Goal: Information Seeking & Learning: Find specific fact

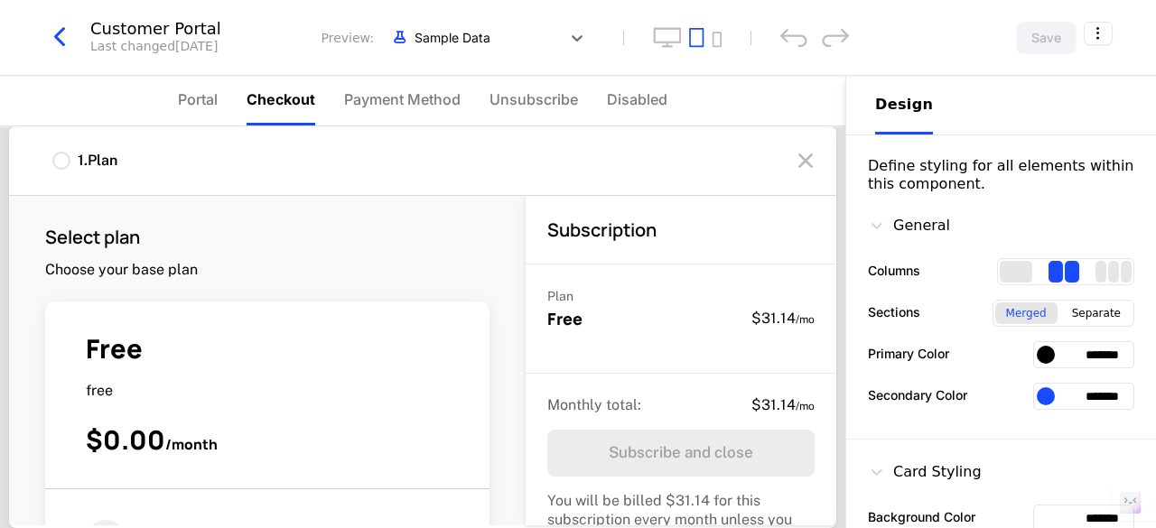
click at [63, 39] on icon "button" at bounding box center [59, 37] width 33 height 33
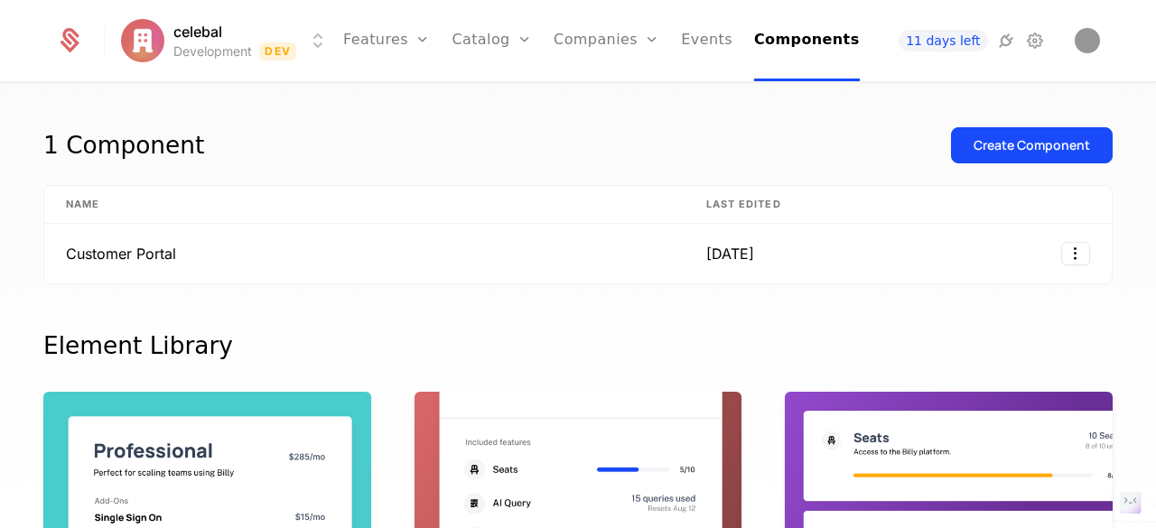
click at [191, 26] on html "celebal Development Dev Features Features Flags Catalog Plans Add Ons Credits C…" at bounding box center [578, 264] width 1156 height 528
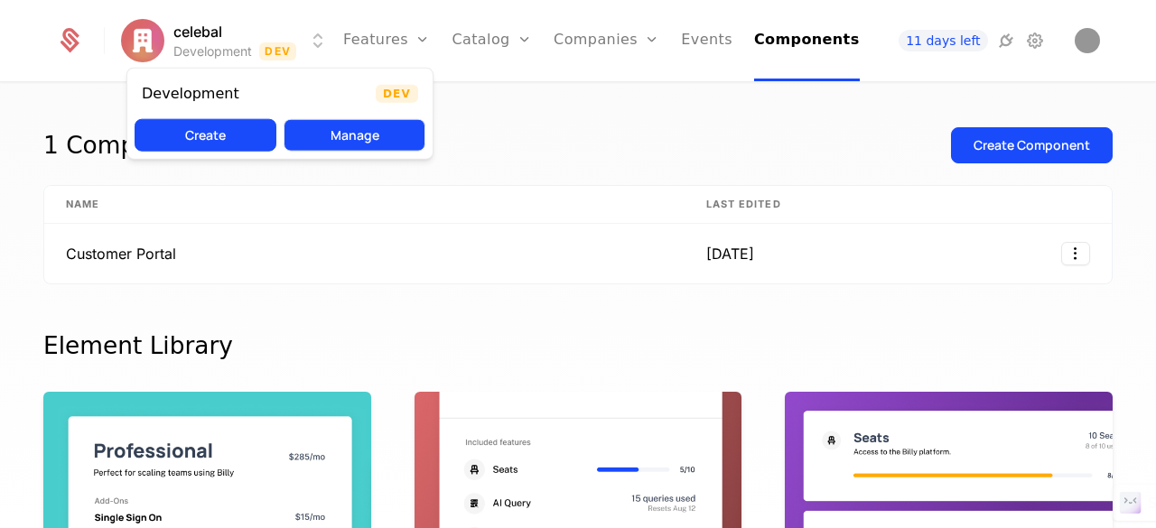
click at [383, 142] on button "Manage" at bounding box center [355, 135] width 142 height 33
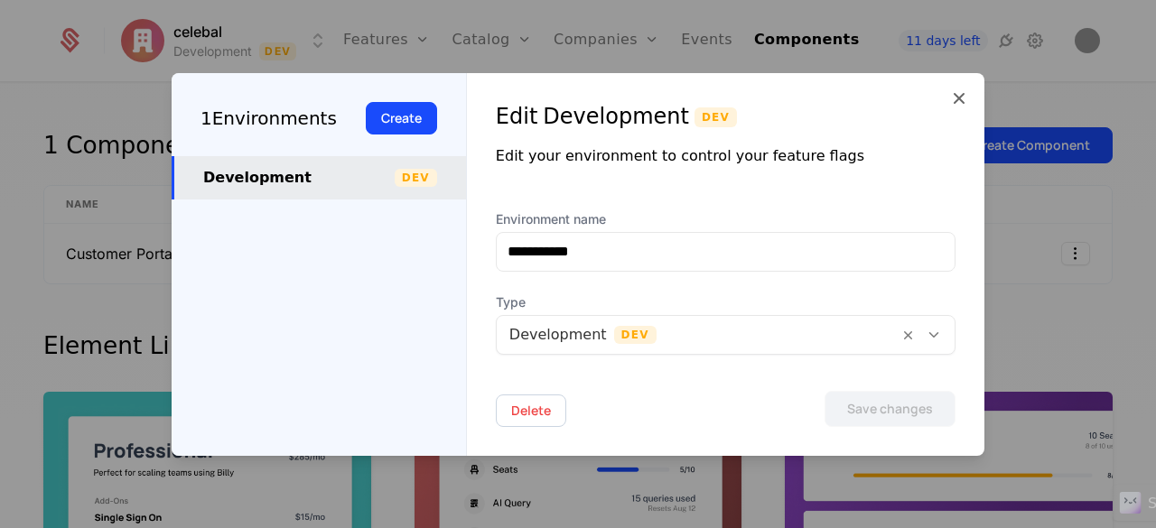
click at [694, 340] on div at bounding box center [697, 334] width 377 height 25
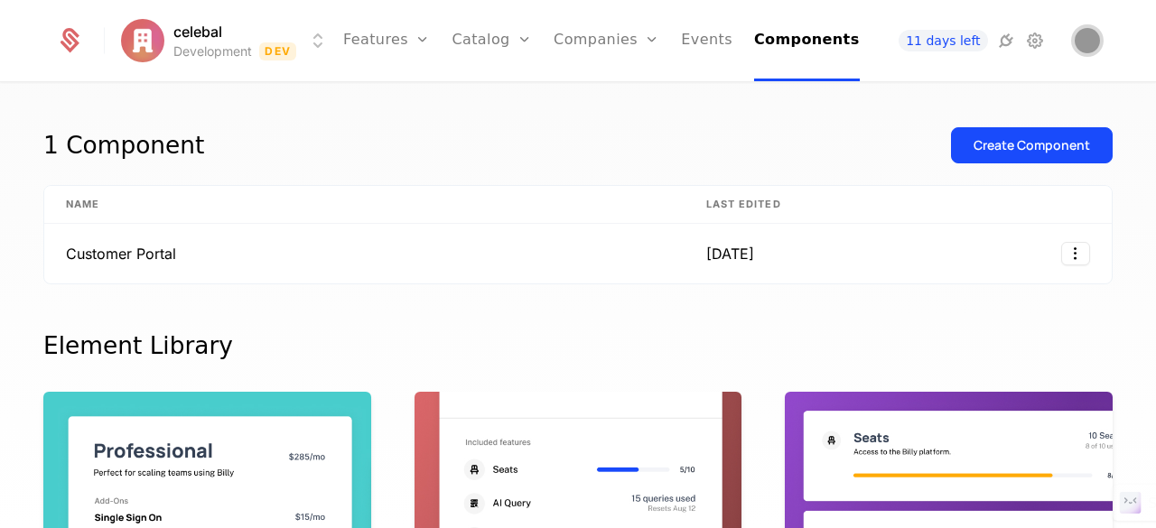
click at [1094, 39] on img "Open user button" at bounding box center [1087, 40] width 25 height 25
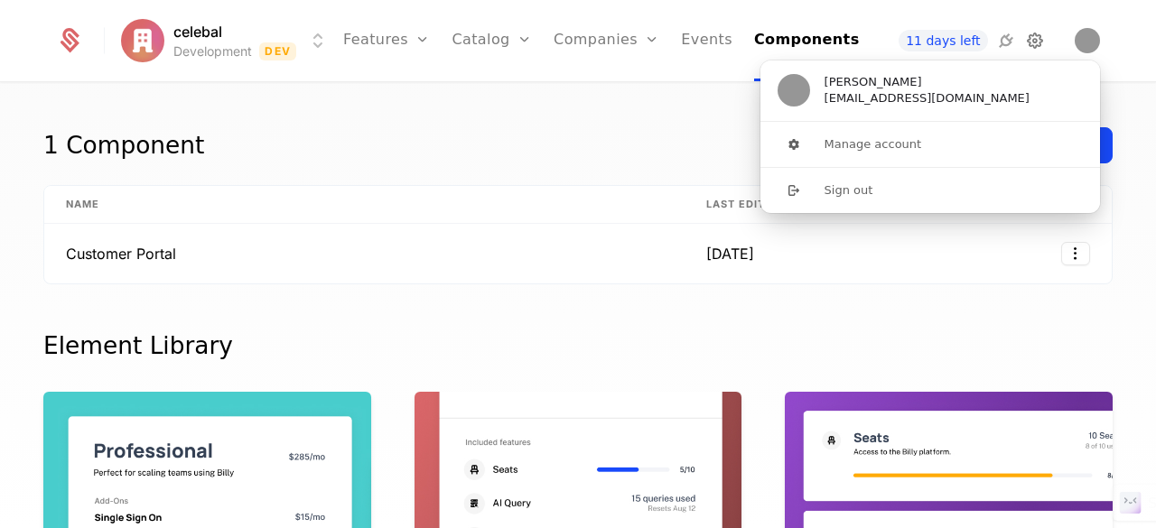
click at [1032, 39] on icon at bounding box center [1035, 41] width 22 height 22
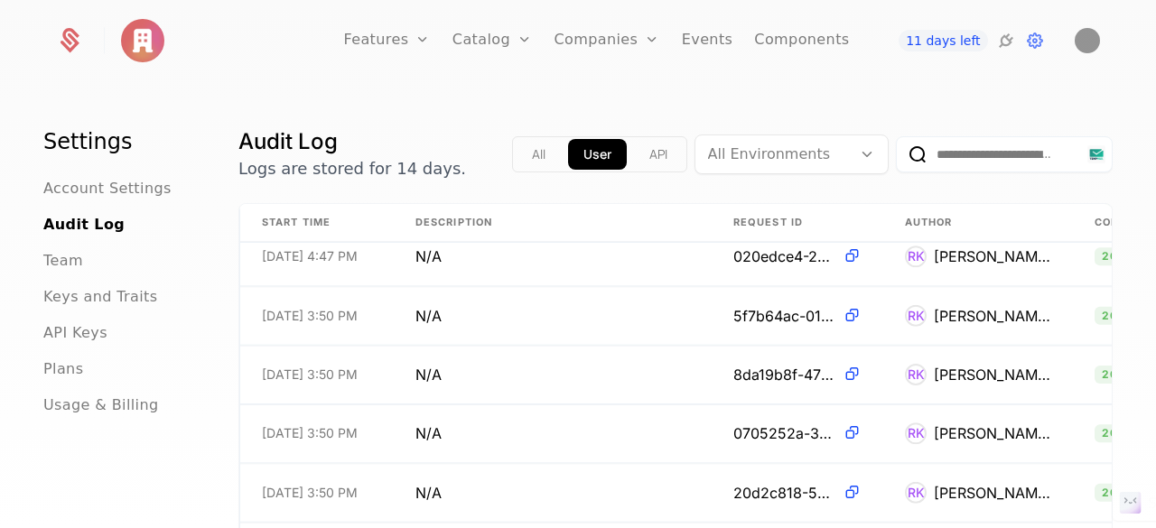
scroll to position [370, 0]
click at [98, 298] on span "Keys and Traits" at bounding box center [100, 297] width 114 height 22
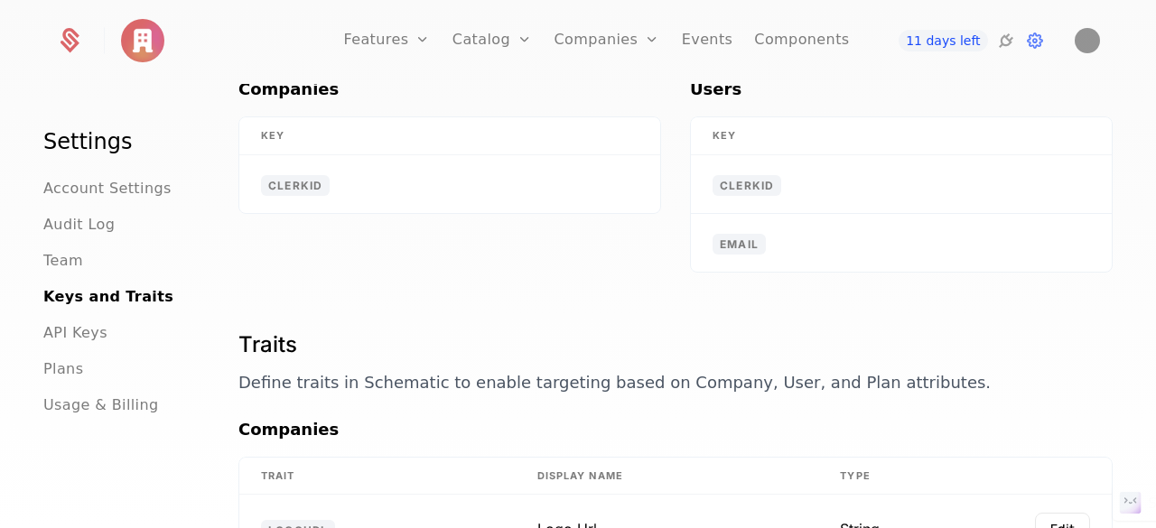
scroll to position [181, 0]
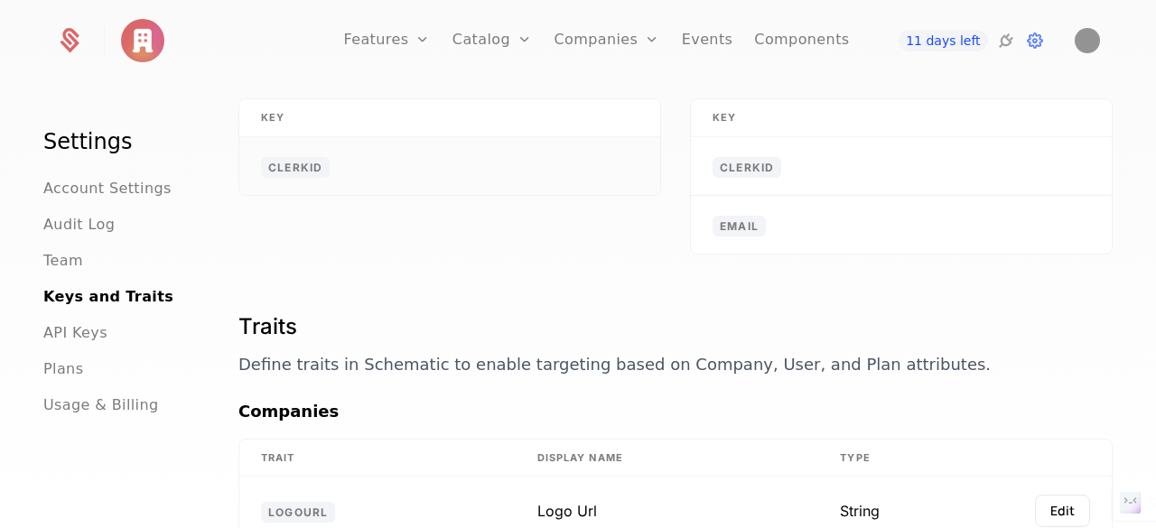
click at [326, 158] on span "clerkid" at bounding box center [295, 167] width 69 height 21
click at [325, 158] on span "clerkid" at bounding box center [295, 167] width 69 height 21
click at [861, 163] on td "clerkid" at bounding box center [901, 166] width 421 height 59
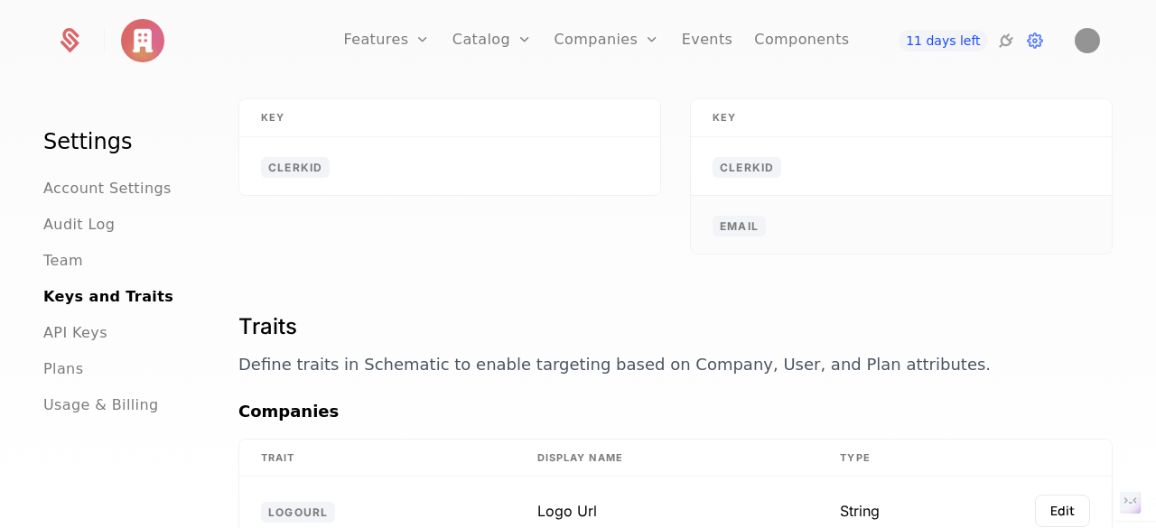
click at [835, 238] on td "email" at bounding box center [901, 225] width 421 height 58
click at [799, 158] on td "clerkid" at bounding box center [901, 166] width 421 height 59
click at [804, 225] on td "email" at bounding box center [901, 225] width 421 height 58
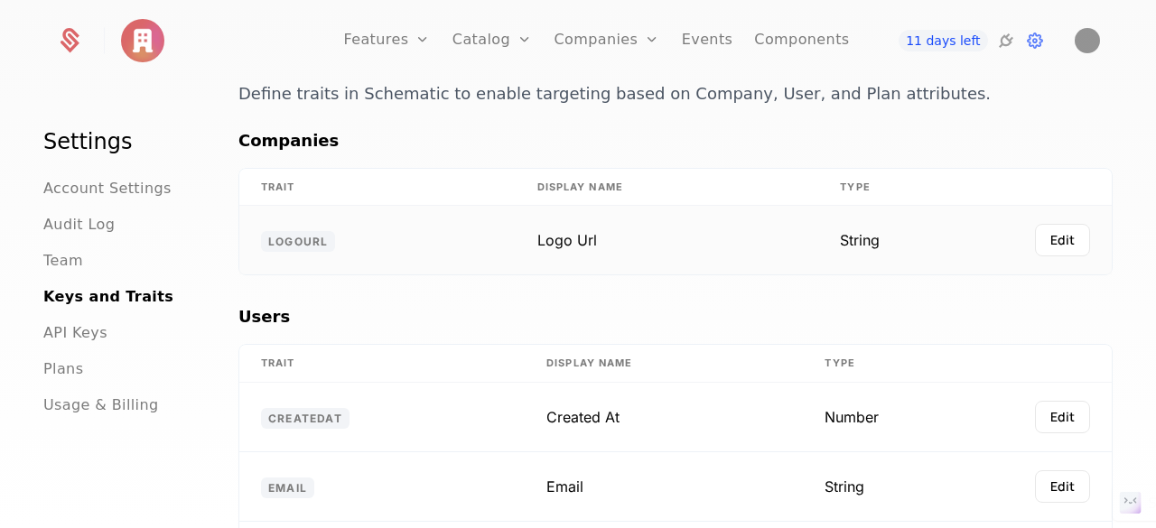
click at [685, 255] on td "Logo Url" at bounding box center [667, 240] width 303 height 69
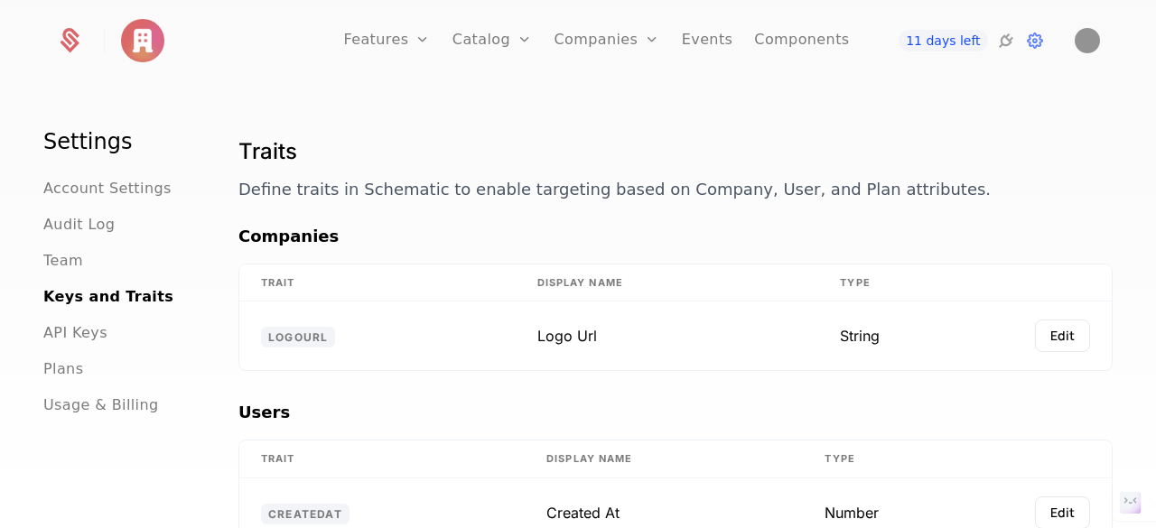
scroll to position [331, 0]
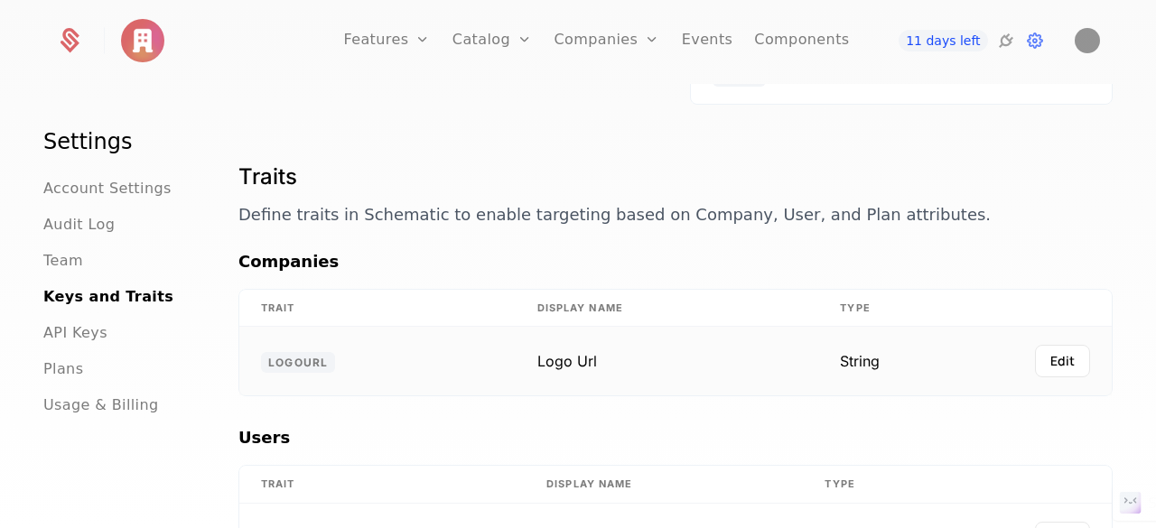
click at [354, 352] on td "logourl" at bounding box center [377, 361] width 276 height 69
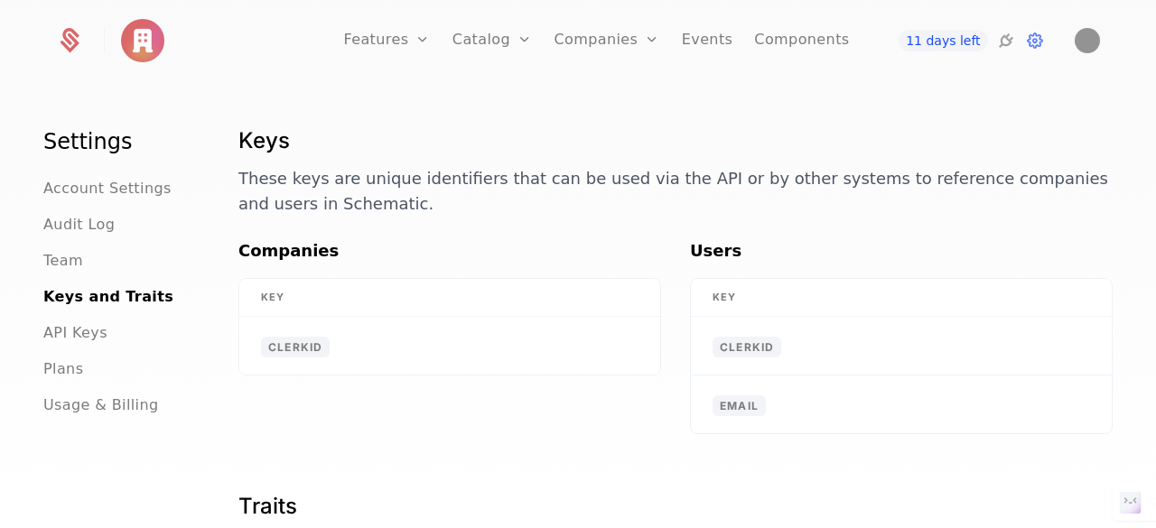
scroll to position [0, 0]
click at [475, 340] on td "clerkid" at bounding box center [449, 347] width 421 height 58
click at [939, 234] on div "Keys These keys are unique identifiers that can be used via the API or by other…" at bounding box center [675, 183] width 874 height 112
click at [64, 335] on span "API Keys" at bounding box center [75, 333] width 64 height 22
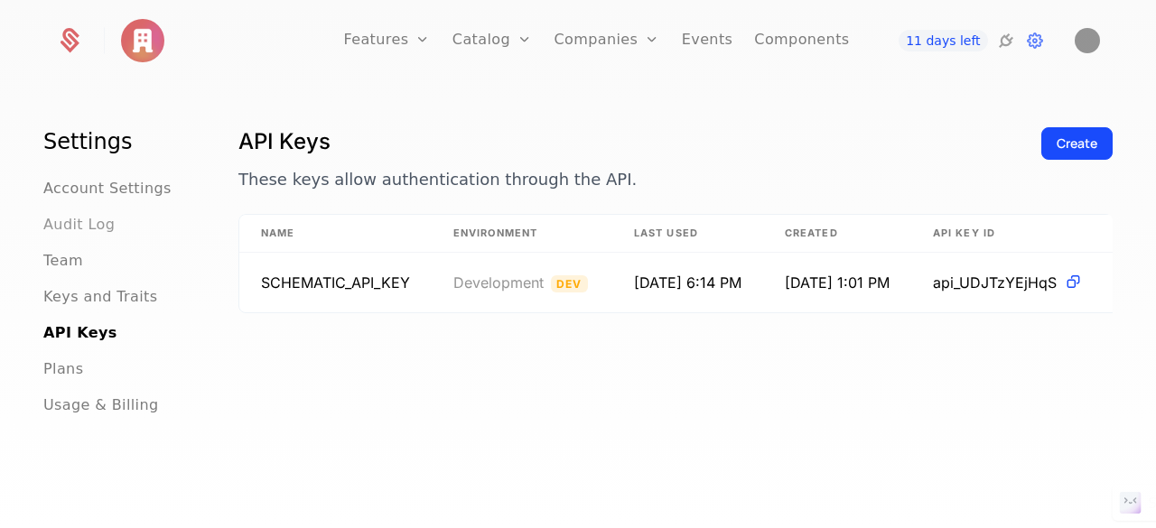
click at [81, 223] on span "Audit Log" at bounding box center [78, 225] width 71 height 22
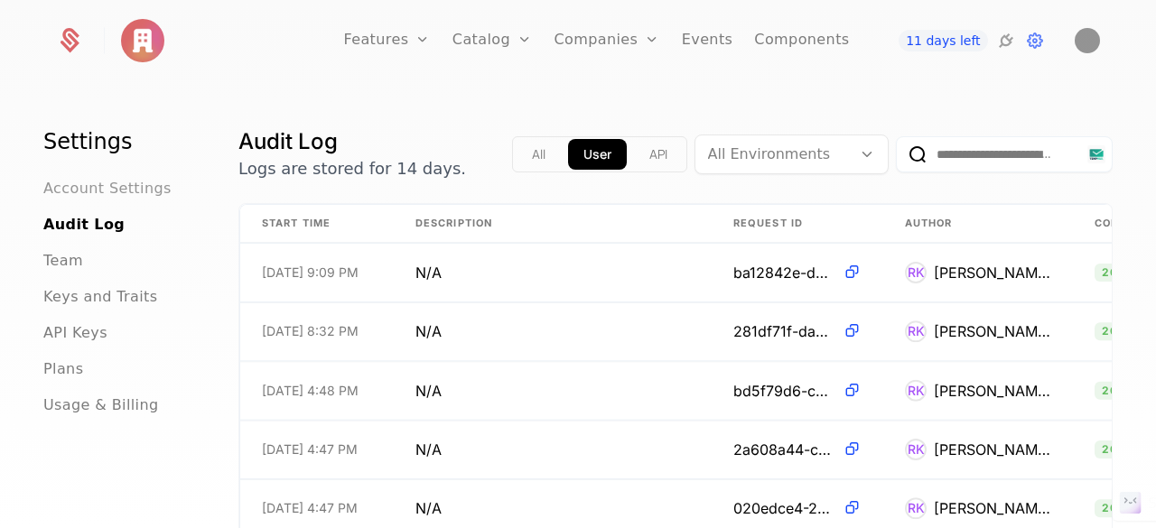
click at [79, 182] on span "Account Settings" at bounding box center [107, 189] width 128 height 22
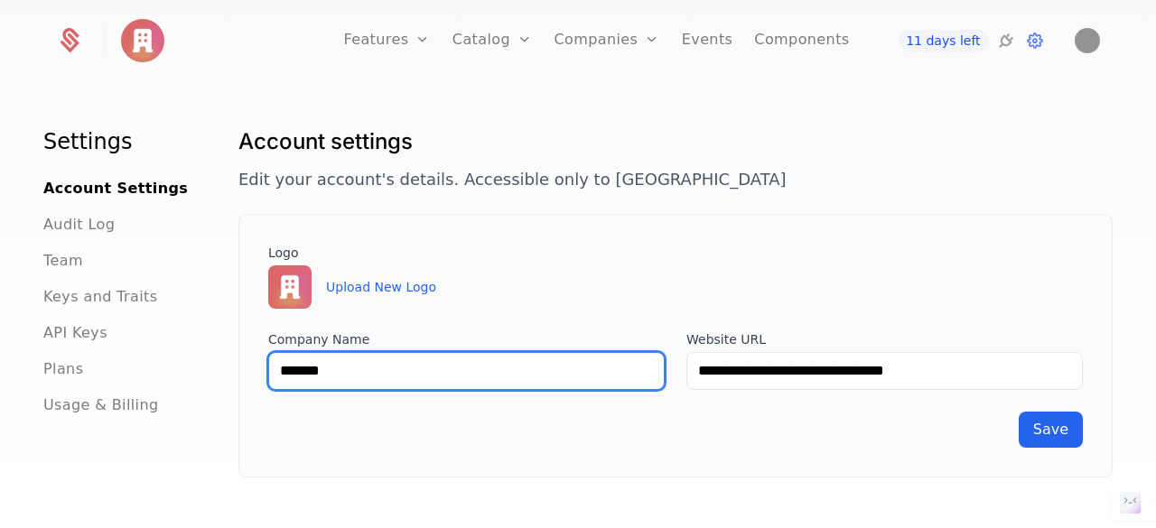
click at [486, 382] on input "*******" at bounding box center [466, 371] width 396 height 38
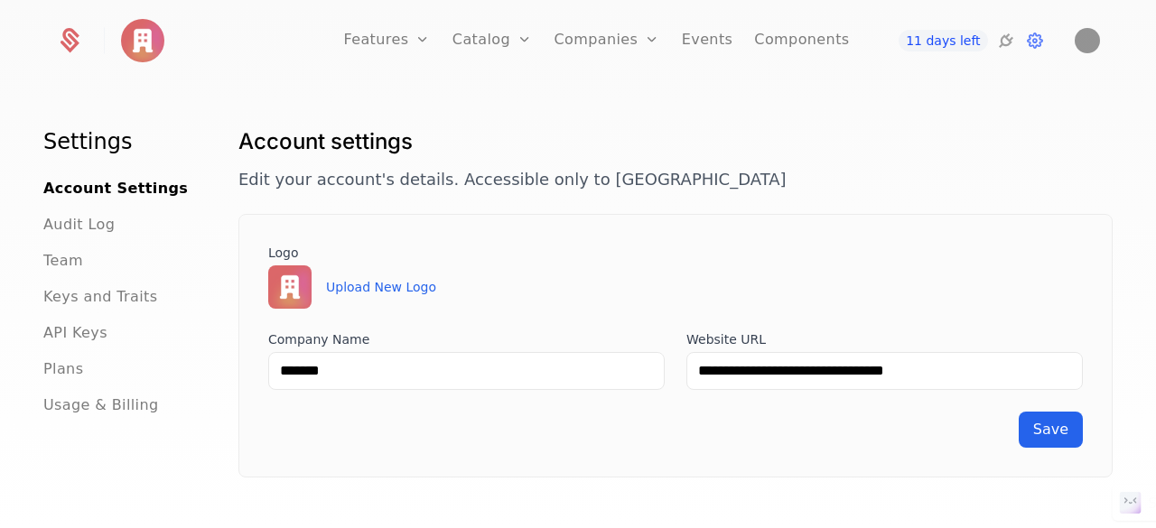
click at [1070, 433] on div "**********" at bounding box center [675, 346] width 874 height 264
click at [1037, 422] on span "Save" at bounding box center [1050, 429] width 35 height 17
click at [1033, 270] on div "Upload New Logo" at bounding box center [675, 287] width 815 height 43
click at [1010, 42] on icon at bounding box center [1006, 41] width 22 height 22
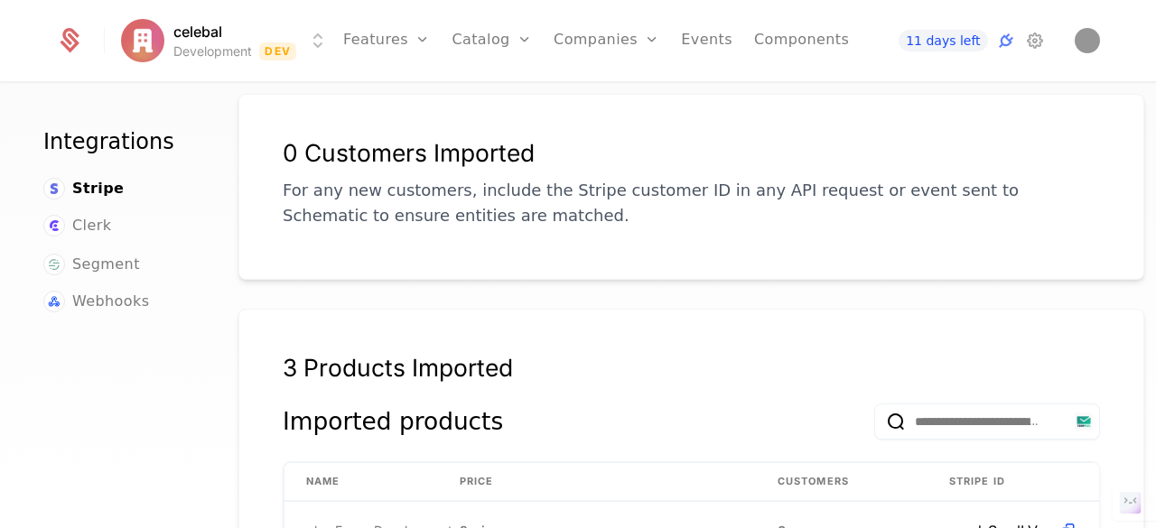
scroll to position [271, 0]
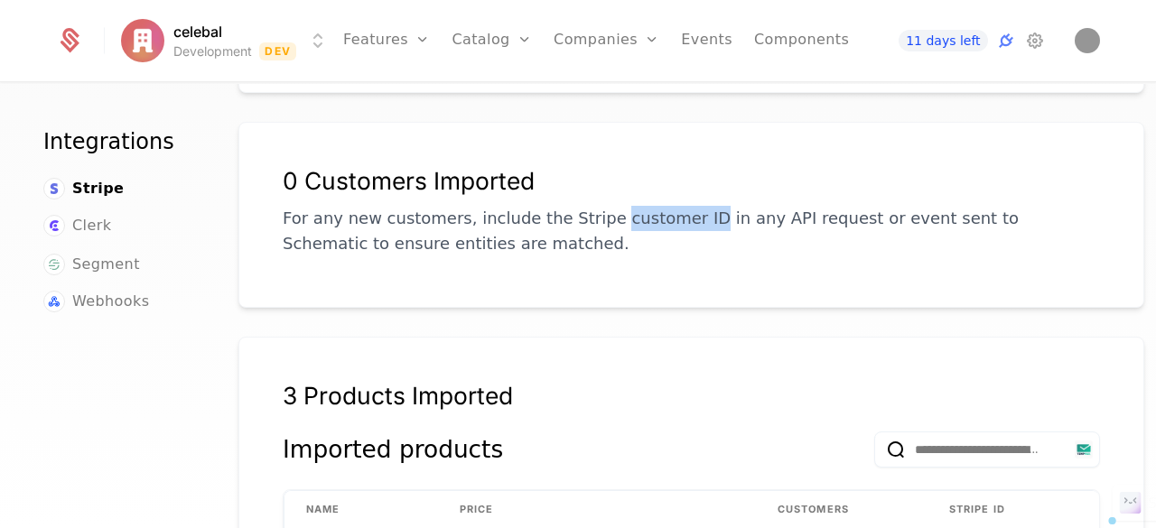
drag, startPoint x: 585, startPoint y: 218, endPoint x: 670, endPoint y: 220, distance: 84.9
click at [670, 220] on p "For any new customers, include the Stripe customer ID in any API request or eve…" at bounding box center [691, 231] width 817 height 51
click at [659, 274] on div "0 Customers Imported For any new customers, include the Stripe customer ID in a…" at bounding box center [691, 222] width 817 height 112
drag, startPoint x: 931, startPoint y: 218, endPoint x: 816, endPoint y: 218, distance: 114.7
click at [927, 216] on p "For any new customers, include the Stripe customer ID in any API request or eve…" at bounding box center [691, 231] width 817 height 51
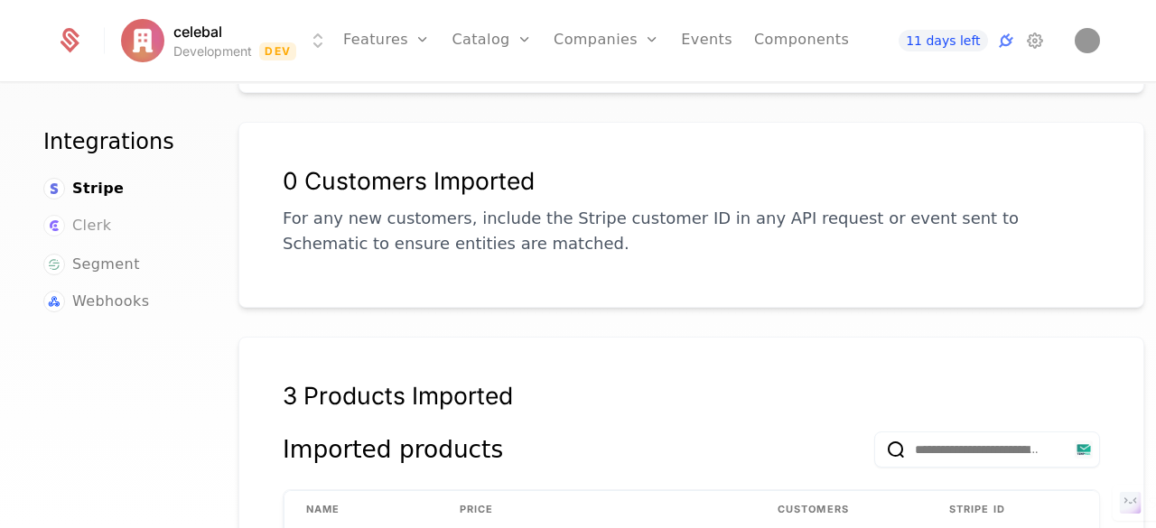
click at [83, 224] on span "Clerk" at bounding box center [91, 226] width 39 height 22
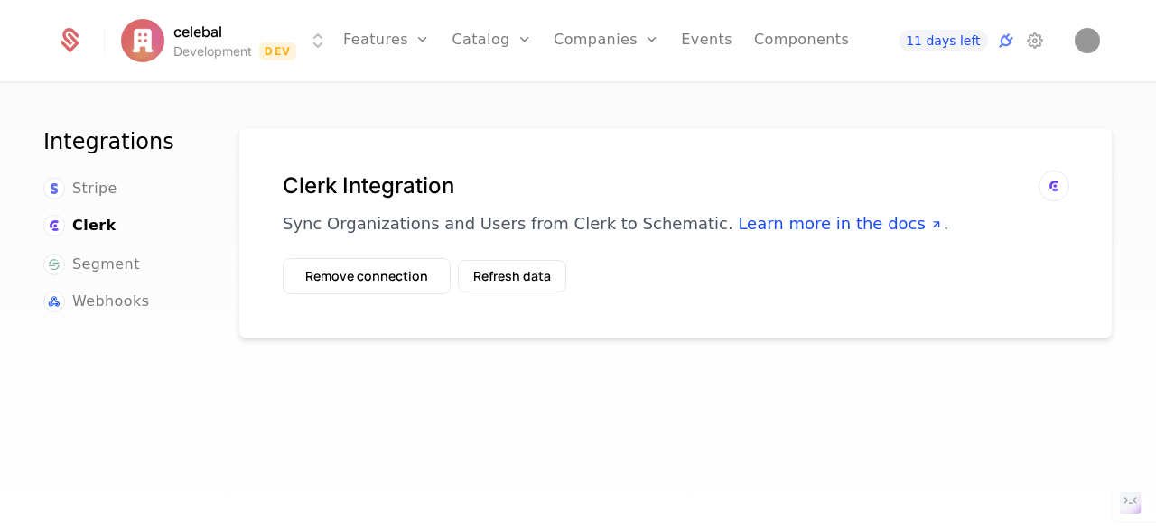
click at [1043, 194] on icon at bounding box center [1054, 186] width 22 height 22
click at [1043, 191] on icon at bounding box center [1054, 186] width 22 height 22
click at [620, 97] on link "Companies" at bounding box center [616, 100] width 83 height 22
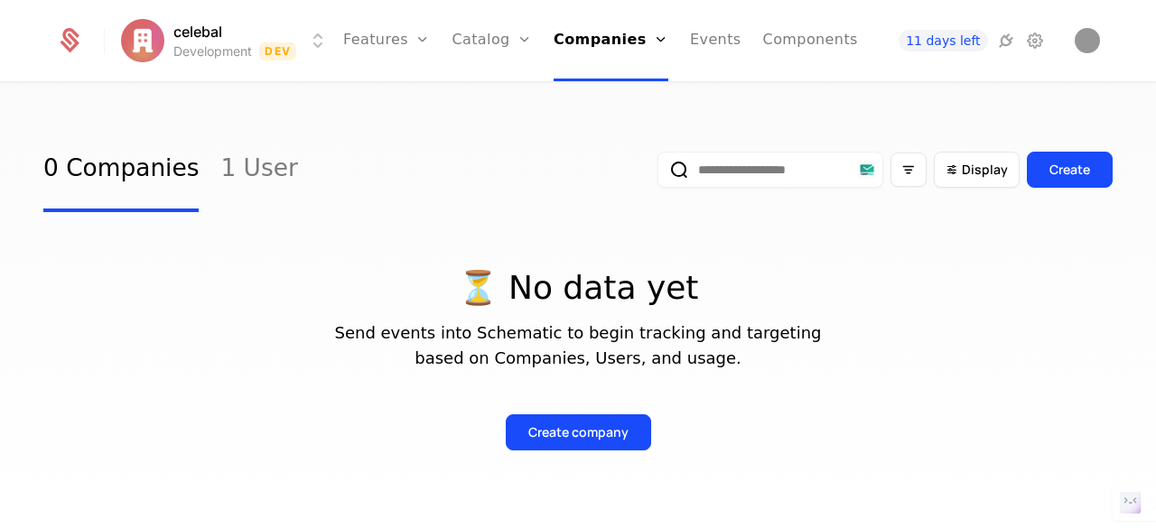
click at [853, 354] on p "Send events into Schematic to begin tracking and targeting based on Companies, …" at bounding box center [577, 346] width 1069 height 51
click at [232, 174] on link "1 User" at bounding box center [258, 169] width 77 height 85
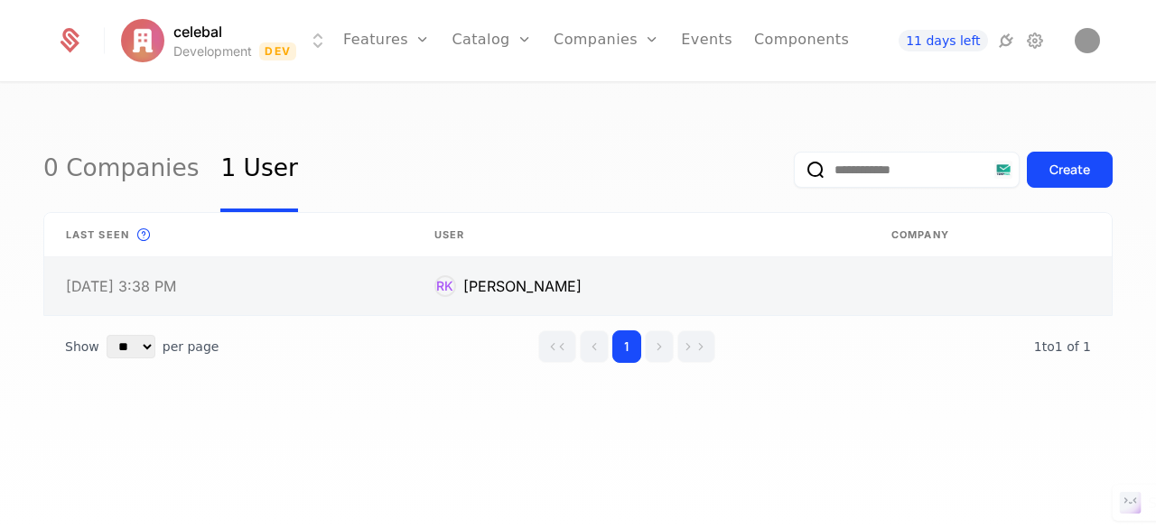
click at [939, 292] on link at bounding box center [991, 286] width 242 height 58
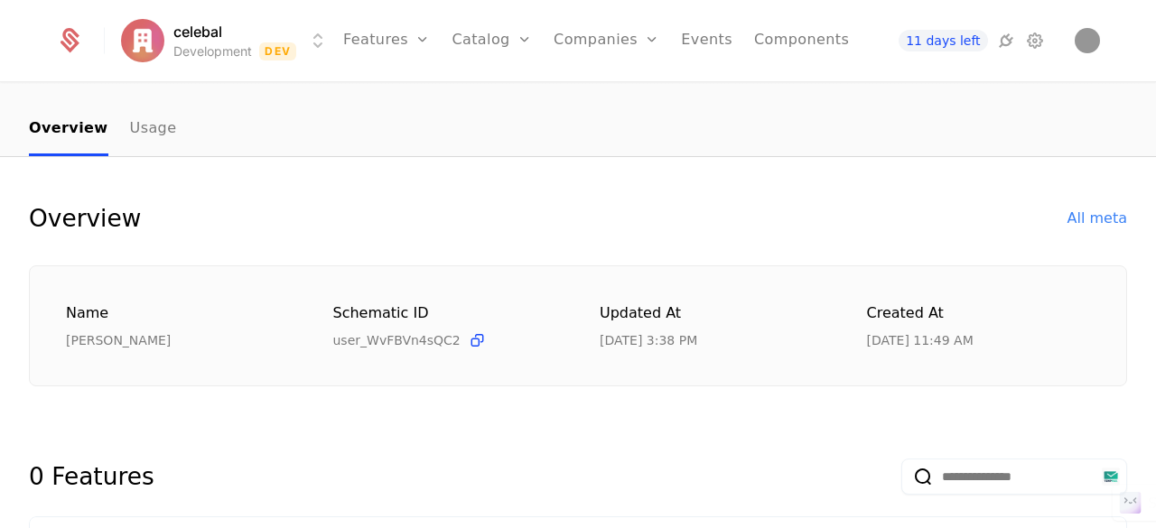
scroll to position [31, 0]
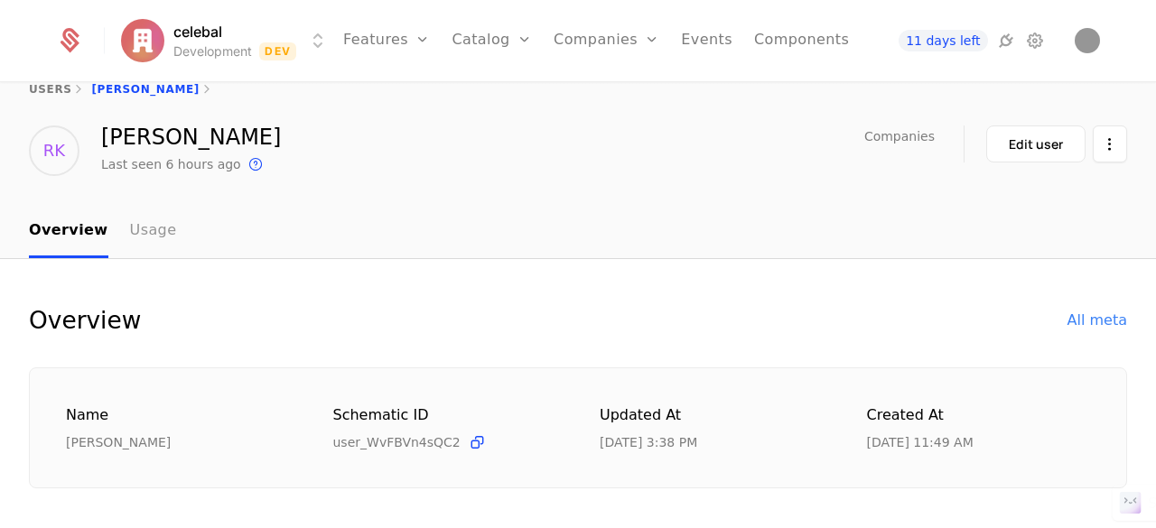
click at [137, 224] on link "Usage" at bounding box center [153, 231] width 47 height 53
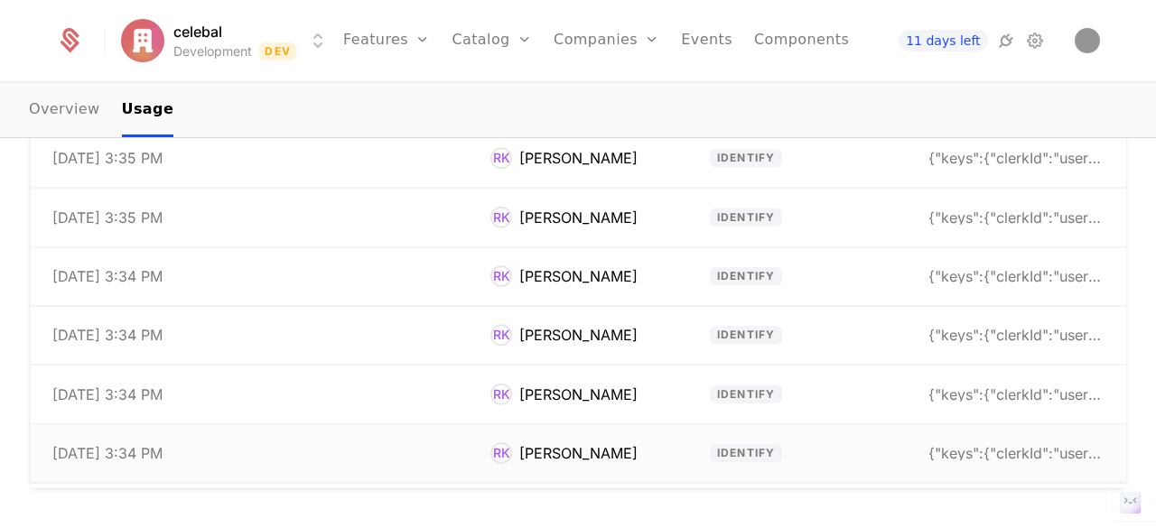
scroll to position [181, 0]
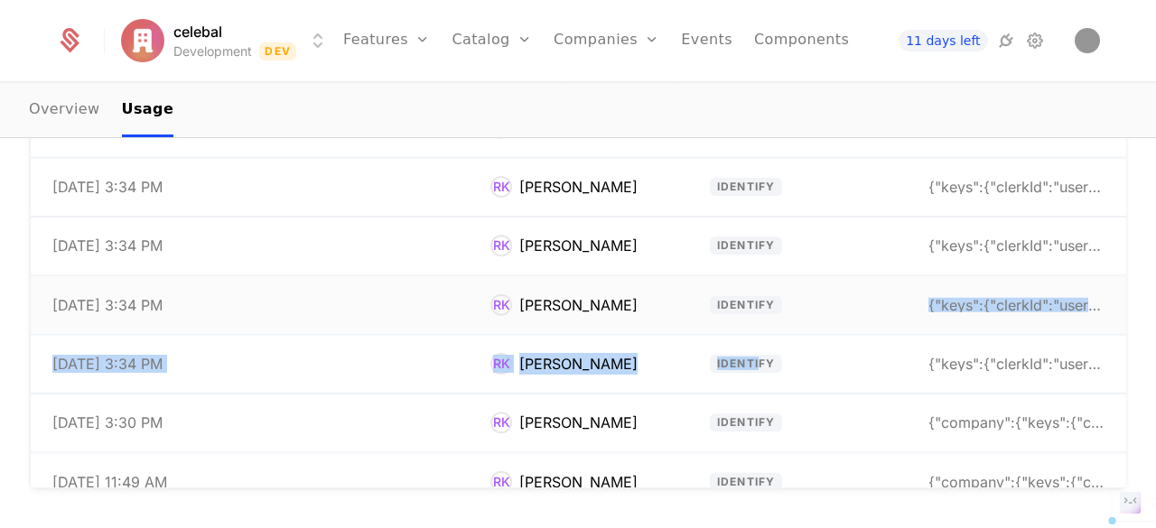
drag, startPoint x: 745, startPoint y: 353, endPoint x: 822, endPoint y: 315, distance: 85.6
click at [820, 318] on tbody "[DATE] 3:38 PM RK [PERSON_NAME] identify {"keys":{"clerkId":"user_32EVgAFXEcw8A…" at bounding box center [579, 187] width 1096 height 767
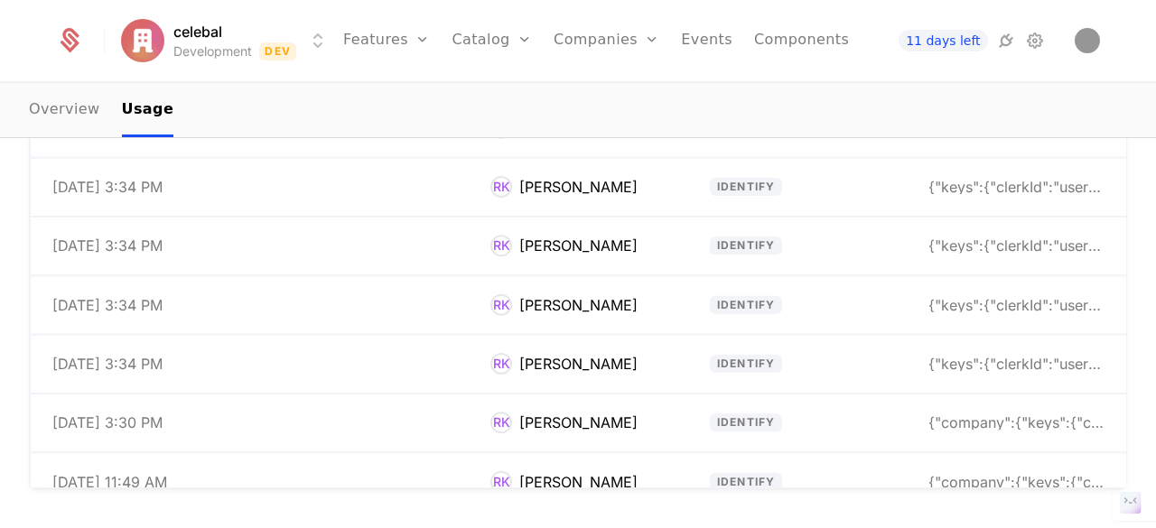
click at [1140, 264] on div "Event Stream timestamp Company User Type Properties [DATE] 3:38 PM RK [PERSON_N…" at bounding box center [578, 187] width 1156 height 601
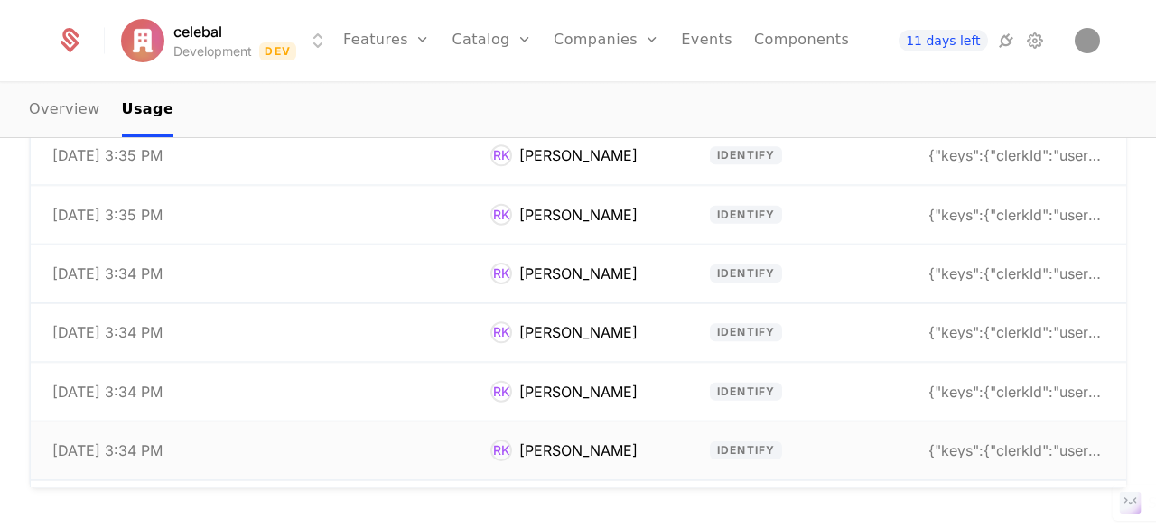
scroll to position [0, 0]
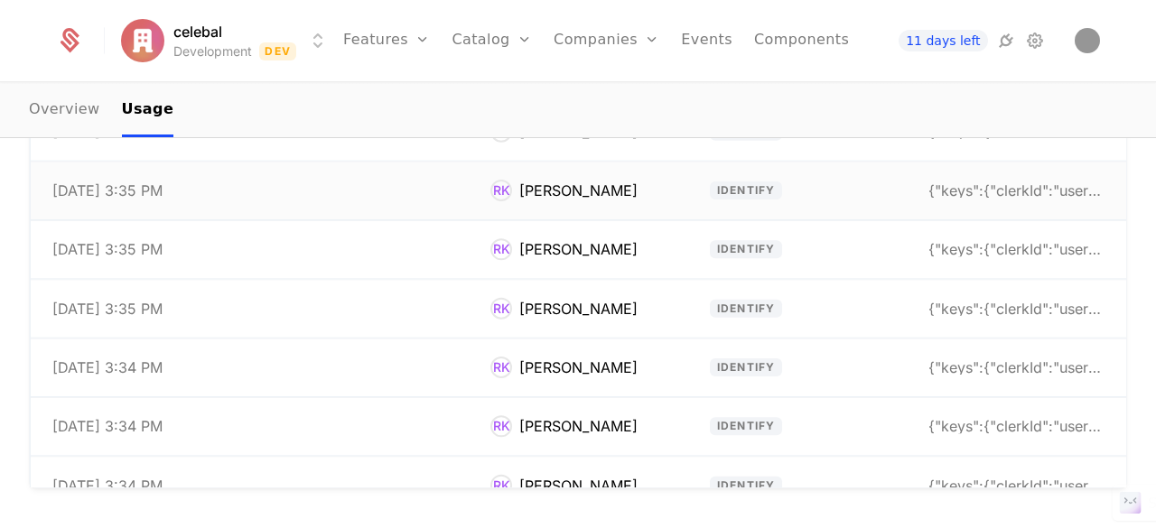
click at [729, 217] on td "identify" at bounding box center [797, 191] width 219 height 59
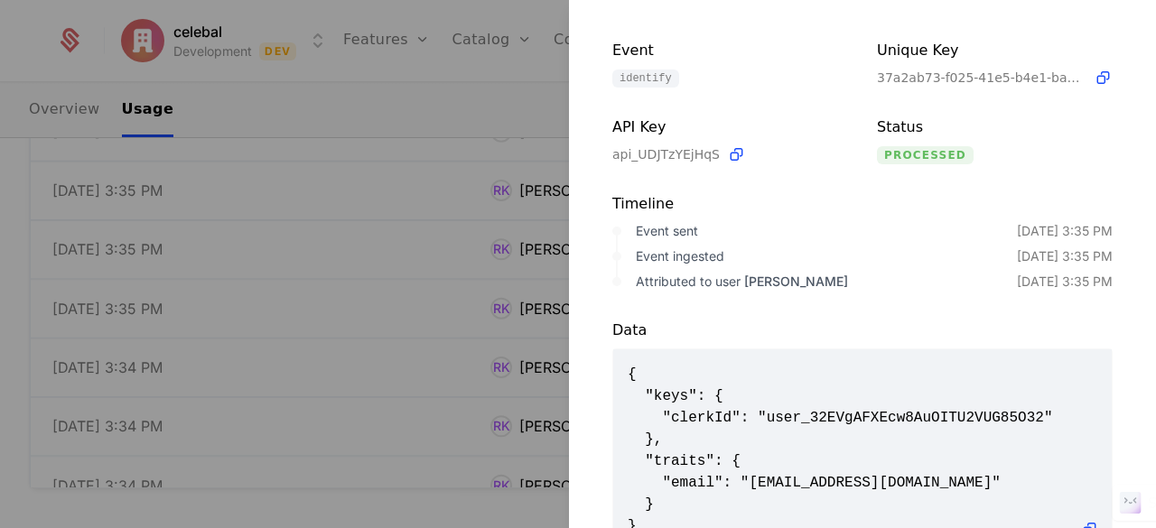
scroll to position [170, 0]
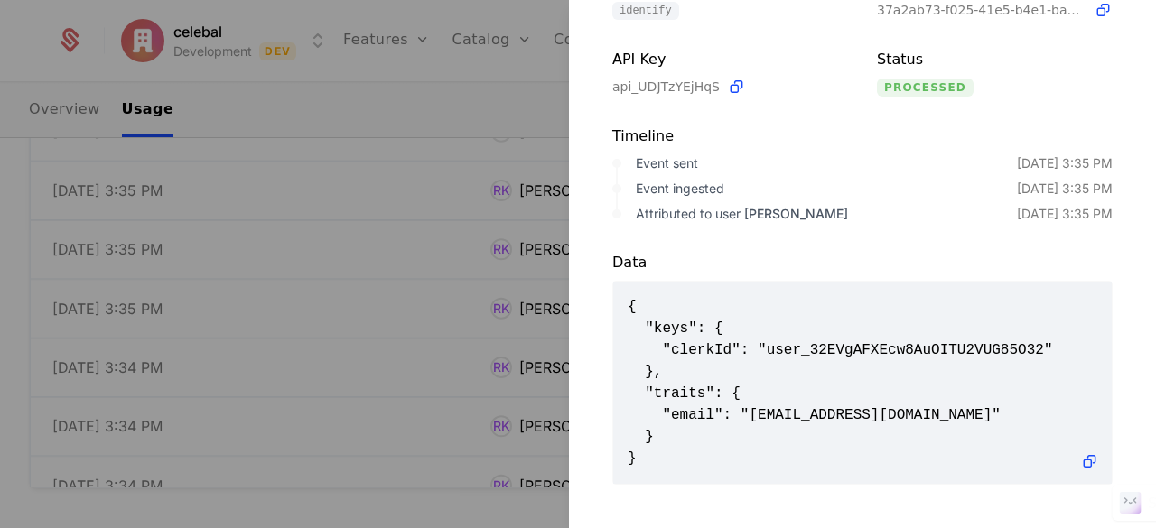
click at [882, 373] on span "{ "keys": { "clerkId": "user_32EVgAFXEcw8AuOITU2VUG85O32" }, "traits": { "email…" at bounding box center [863, 382] width 470 height 173
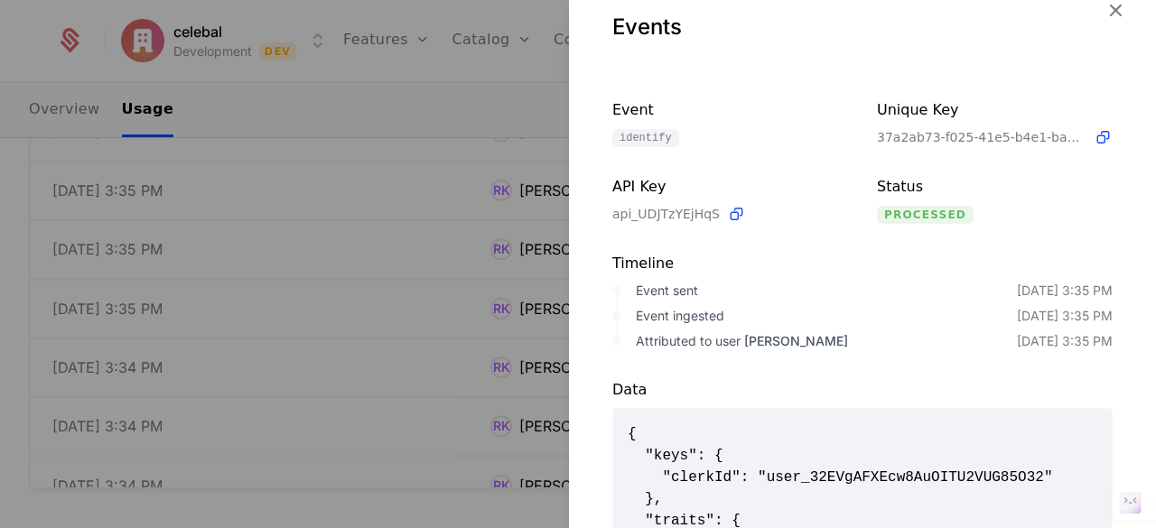
scroll to position [0, 0]
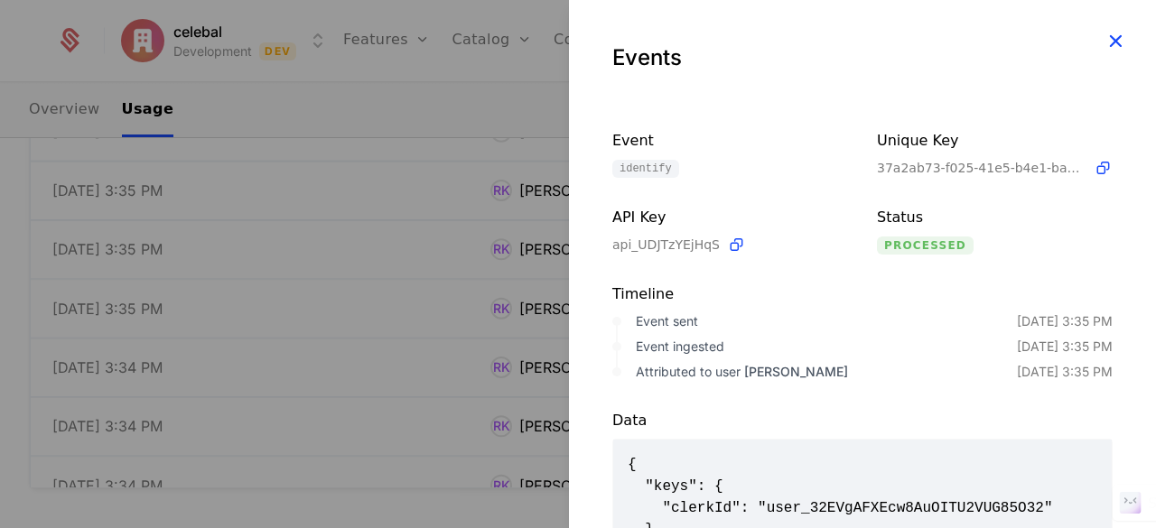
click at [1104, 46] on icon "button" at bounding box center [1115, 40] width 23 height 23
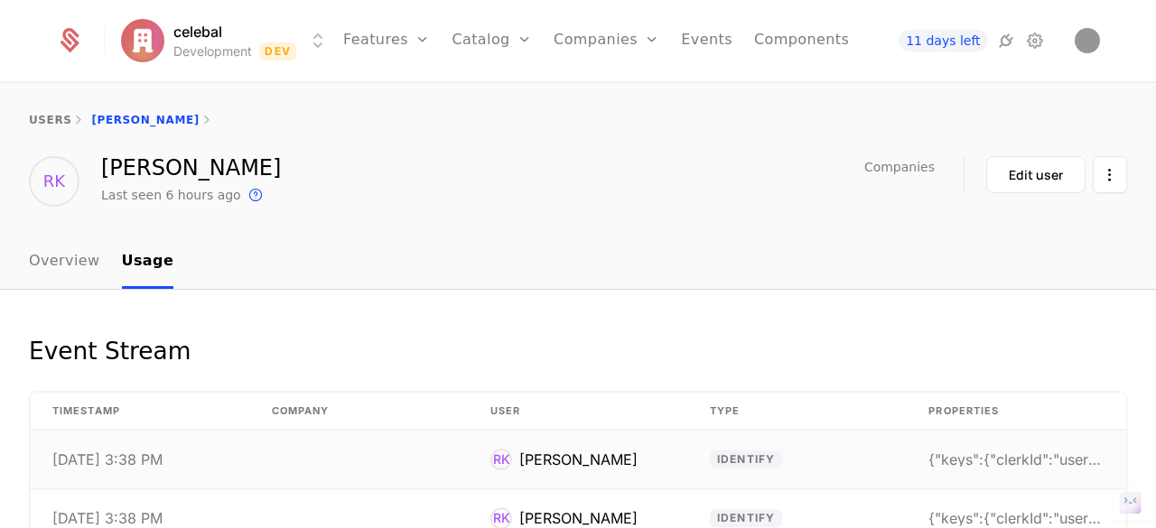
click at [847, 454] on td "identify" at bounding box center [797, 460] width 219 height 59
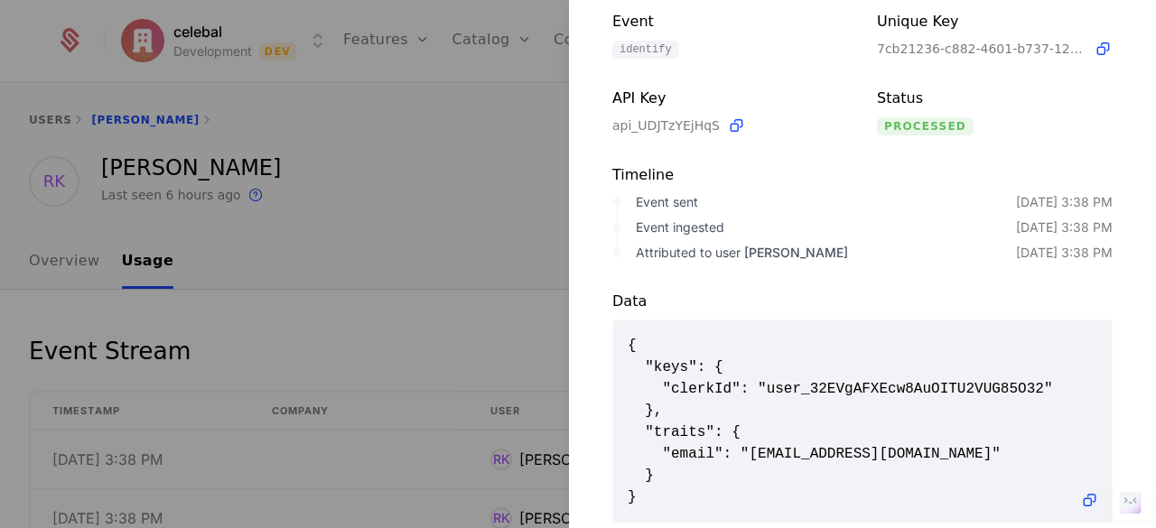
scroll to position [170, 0]
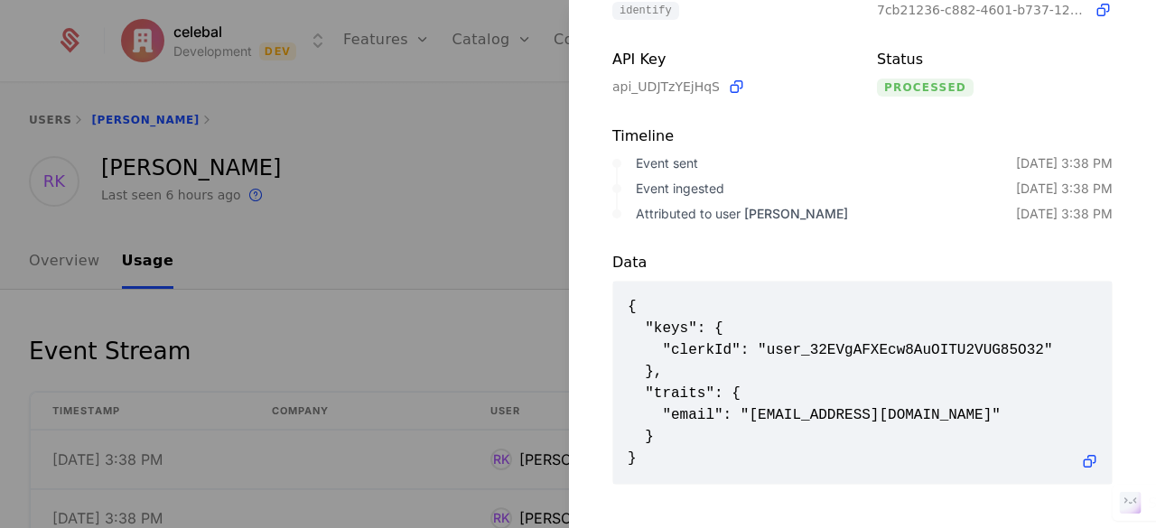
click at [522, 183] on div at bounding box center [578, 264] width 1156 height 528
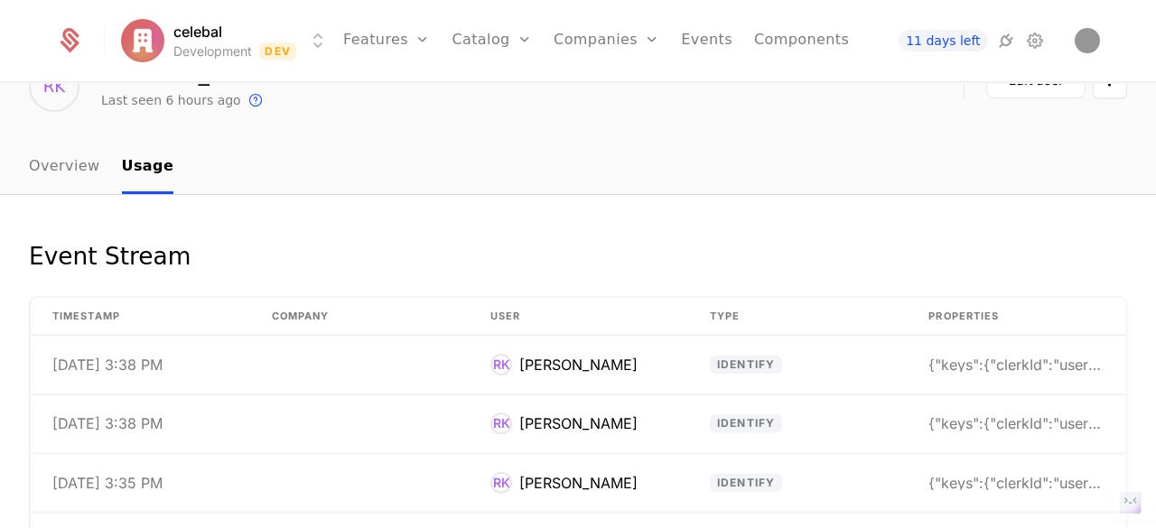
scroll to position [181, 0]
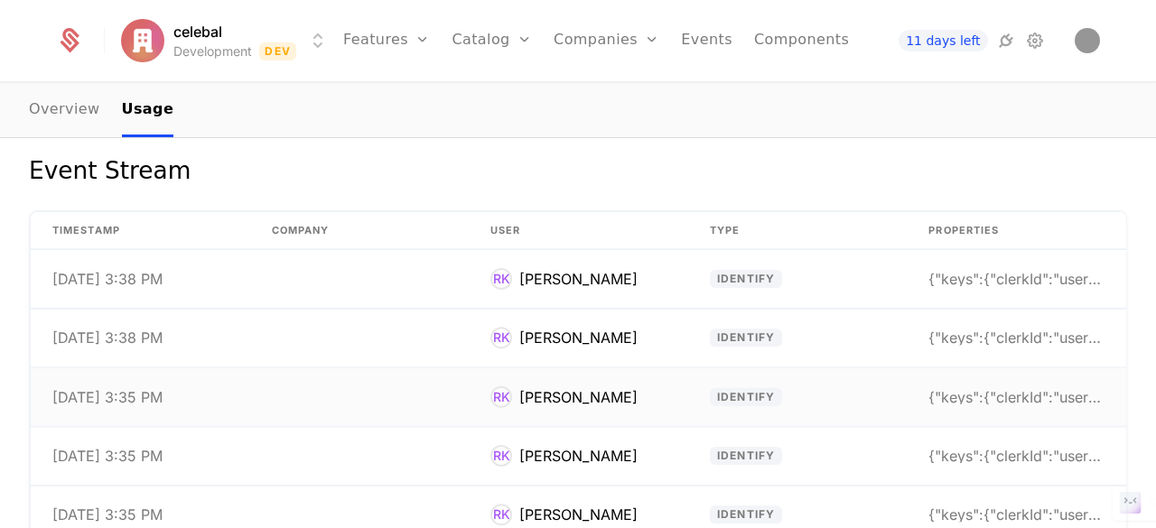
click at [797, 387] on td "identify" at bounding box center [797, 397] width 219 height 59
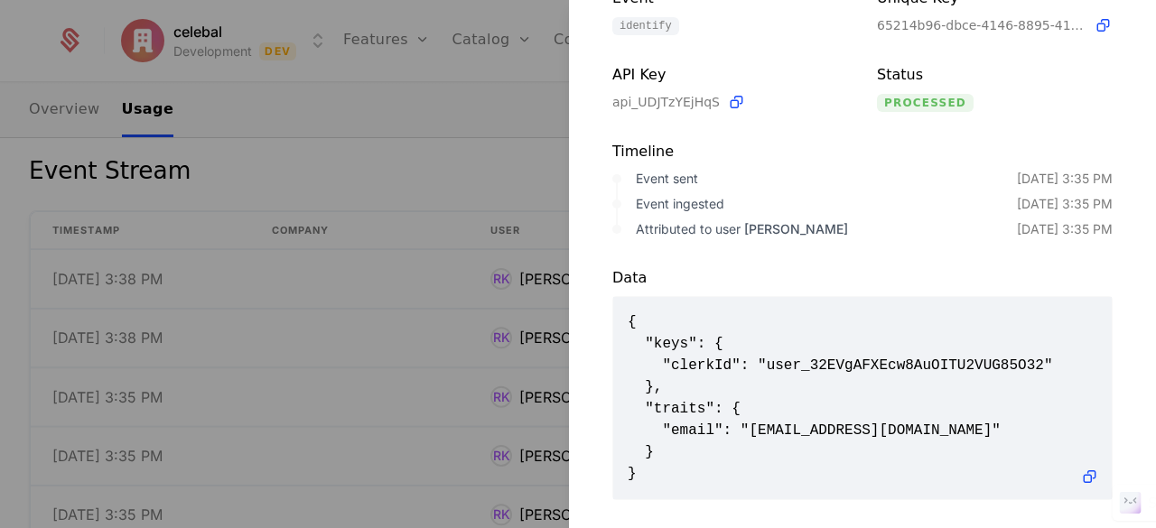
scroll to position [170, 0]
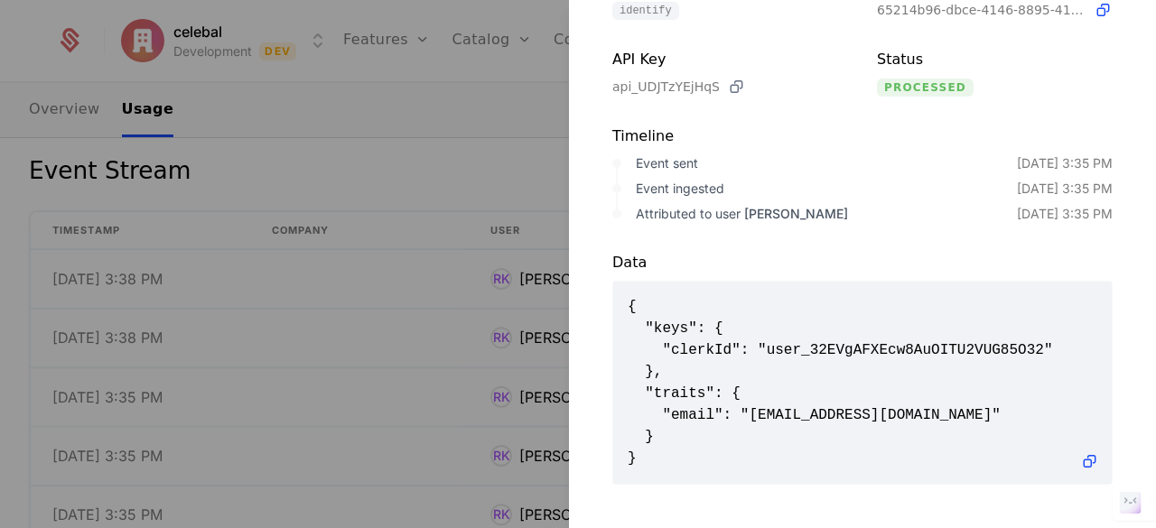
click at [727, 78] on icon at bounding box center [736, 87] width 19 height 19
click at [480, 161] on div at bounding box center [578, 264] width 1156 height 528
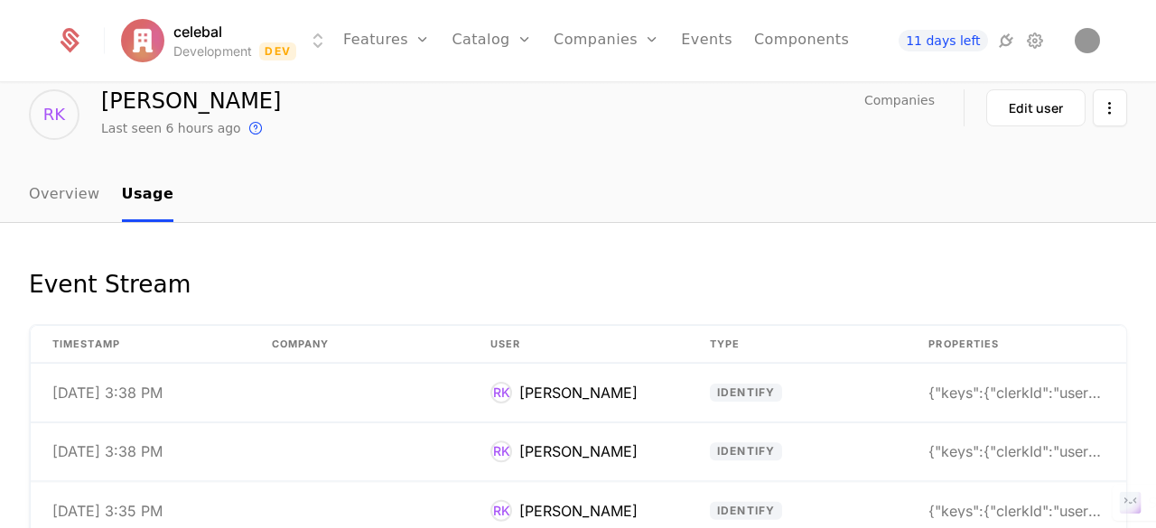
scroll to position [0, 0]
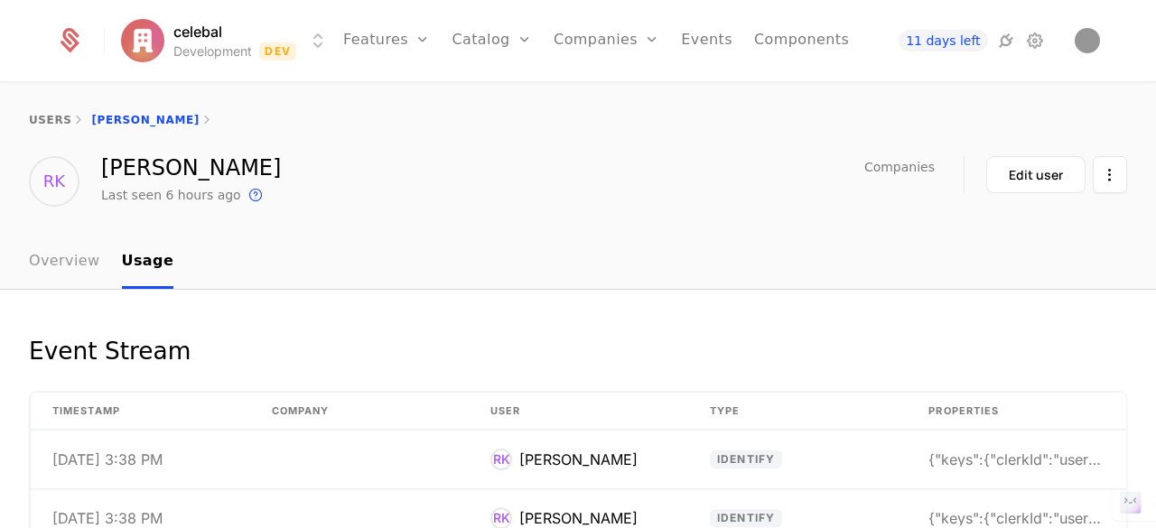
click at [62, 266] on link "Overview" at bounding box center [64, 262] width 71 height 53
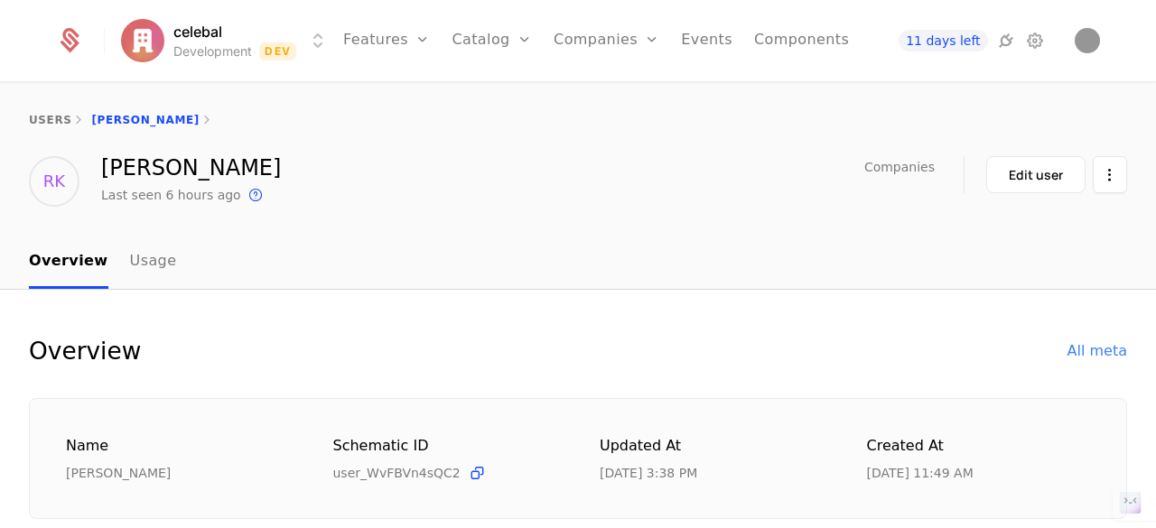
click at [915, 173] on span "Companies" at bounding box center [899, 167] width 70 height 13
click at [1095, 177] on html "celebal Development Dev Features Features Flags Catalog Plans Add Ons Credits C…" at bounding box center [578, 264] width 1156 height 528
click at [1006, 171] on html "celebal Development Dev Features Features Flags Catalog Plans Add Ons Credits C…" at bounding box center [578, 264] width 1156 height 528
click at [1009, 171] on div "Edit user" at bounding box center [1036, 175] width 54 height 18
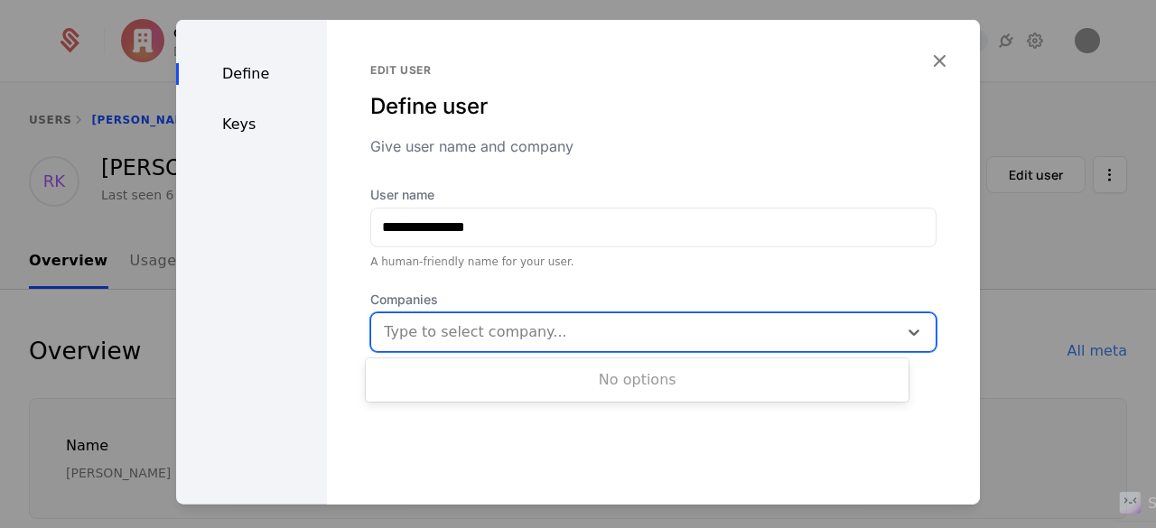
click at [726, 322] on div at bounding box center [636, 331] width 501 height 25
click at [1021, 116] on div at bounding box center [578, 264] width 1156 height 528
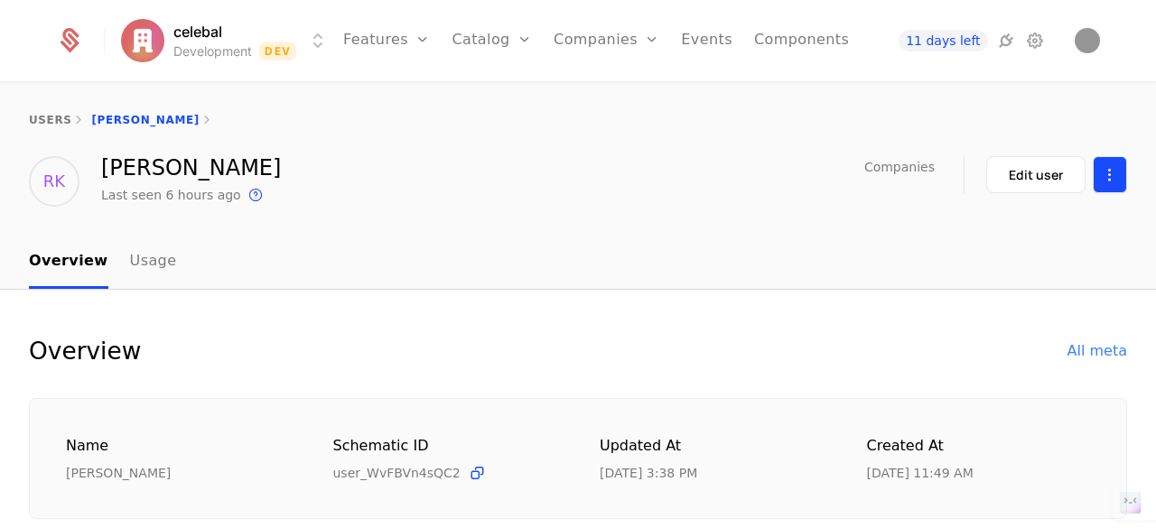
click at [1085, 180] on html "celebal Development Dev Features Features Flags Catalog Plans Add Ons Credits C…" at bounding box center [578, 264] width 1156 height 528
click at [1047, 185] on html "celebal Development Dev Features Features Flags Catalog Plans Add Ons Credits C…" at bounding box center [578, 264] width 1156 height 528
click at [1022, 178] on div "Edit user" at bounding box center [1036, 175] width 54 height 18
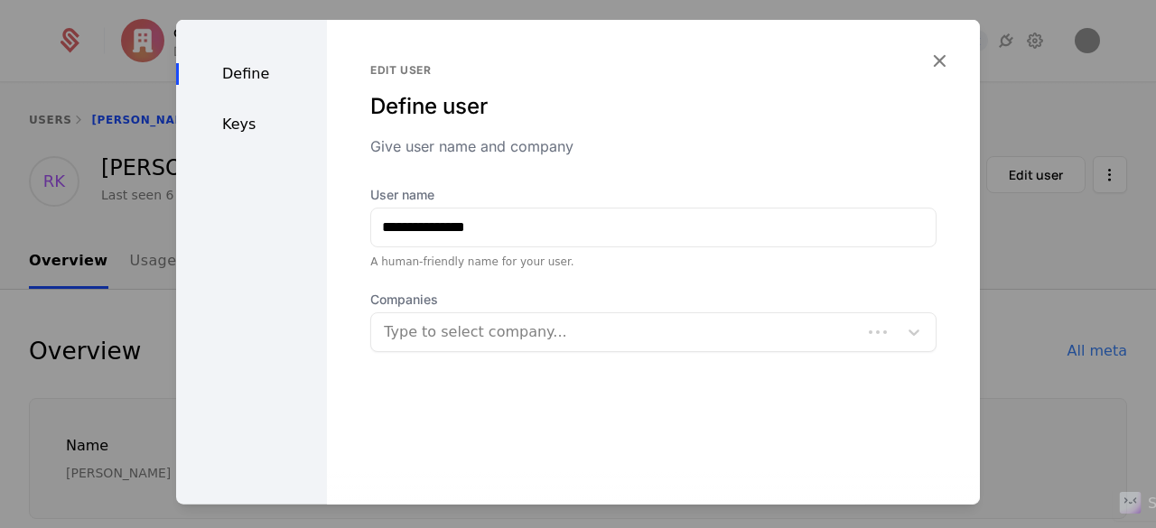
click at [223, 127] on div "Keys" at bounding box center [251, 124] width 151 height 22
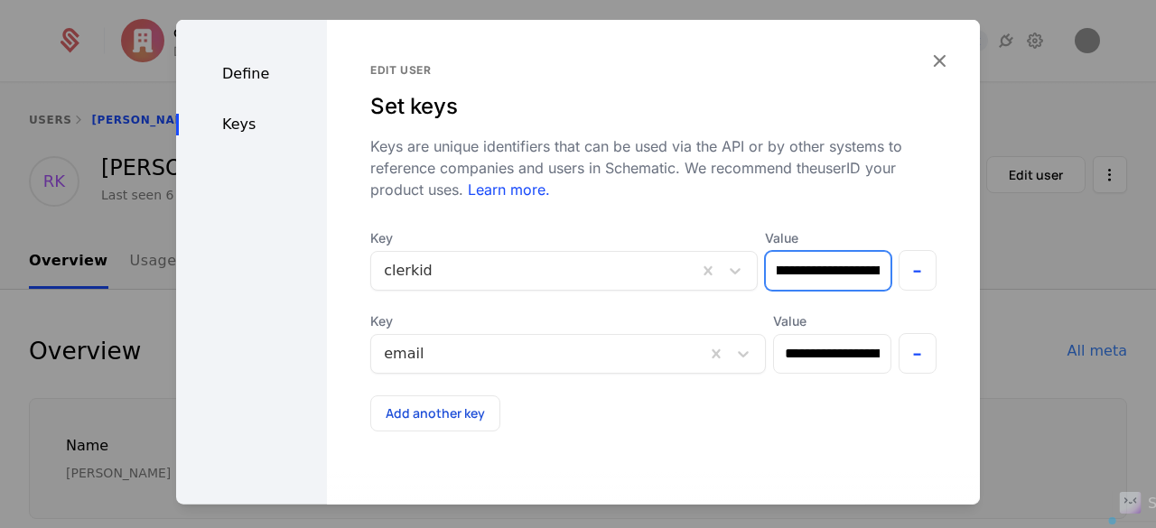
scroll to position [0, 155]
drag, startPoint x: 793, startPoint y: 269, endPoint x: 865, endPoint y: 269, distance: 72.3
click at [865, 269] on div "**********" at bounding box center [653, 258] width 566 height 61
click at [928, 59] on icon "button" at bounding box center [939, 59] width 23 height 23
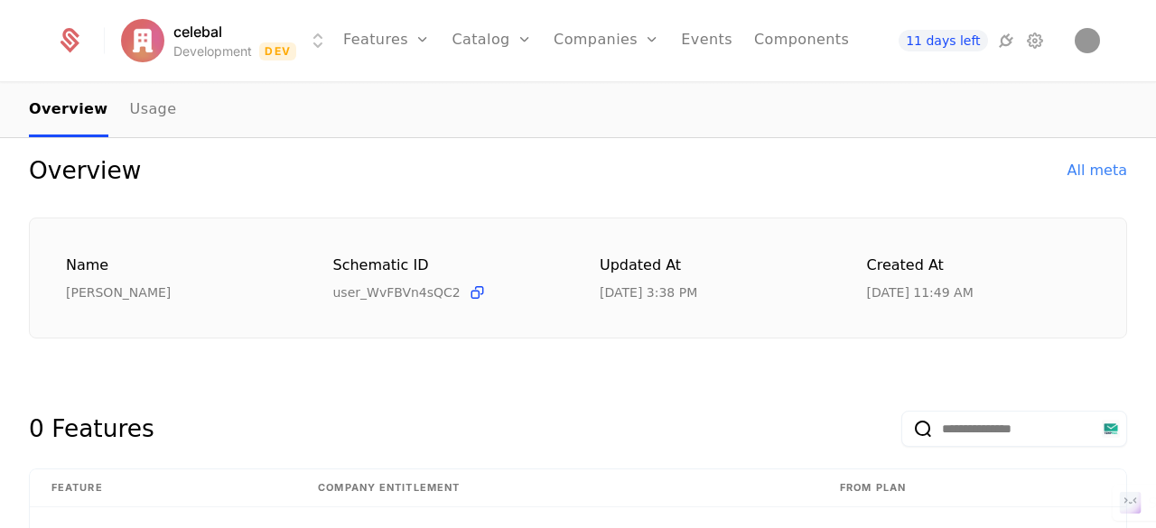
scroll to position [0, 0]
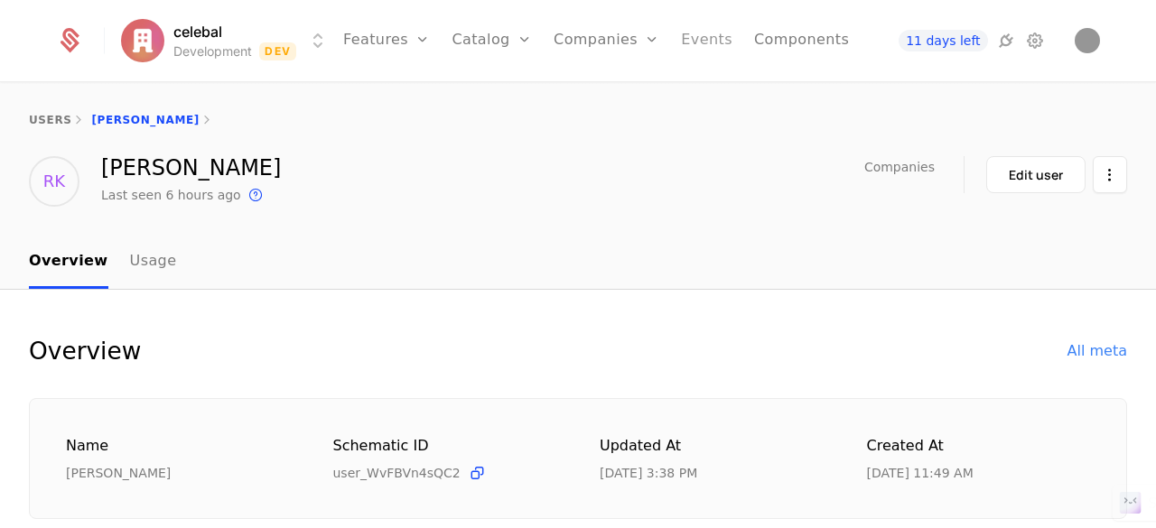
click at [692, 39] on link "Events" at bounding box center [706, 40] width 51 height 81
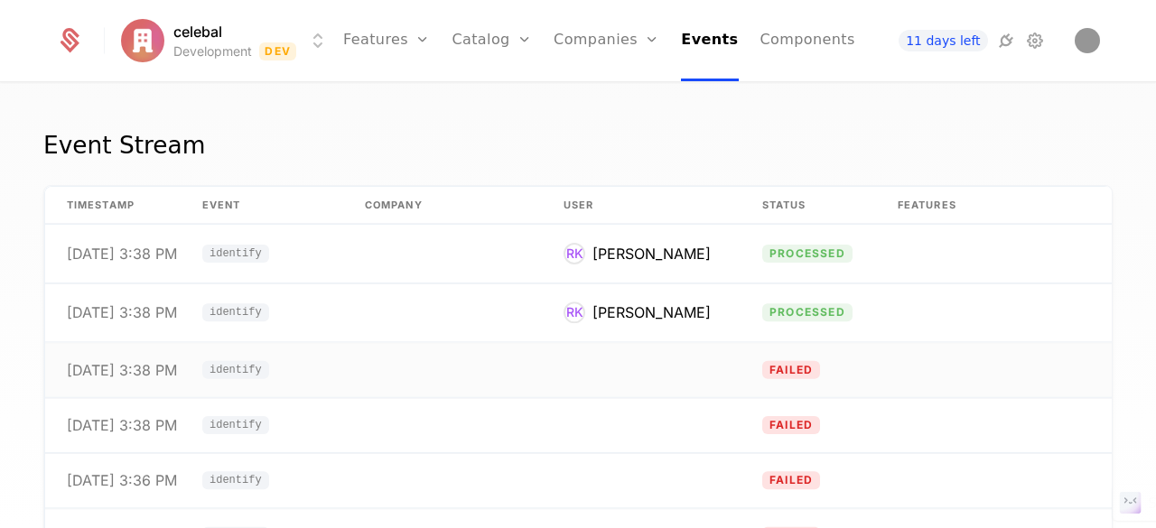
click at [725, 372] on td at bounding box center [641, 370] width 199 height 55
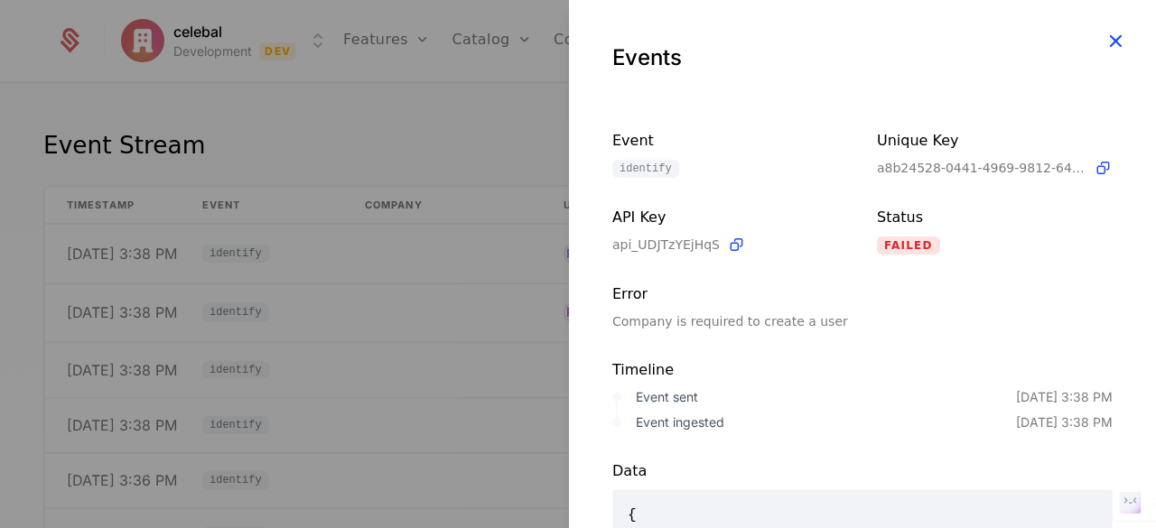
click at [1107, 37] on icon "button" at bounding box center [1115, 40] width 23 height 23
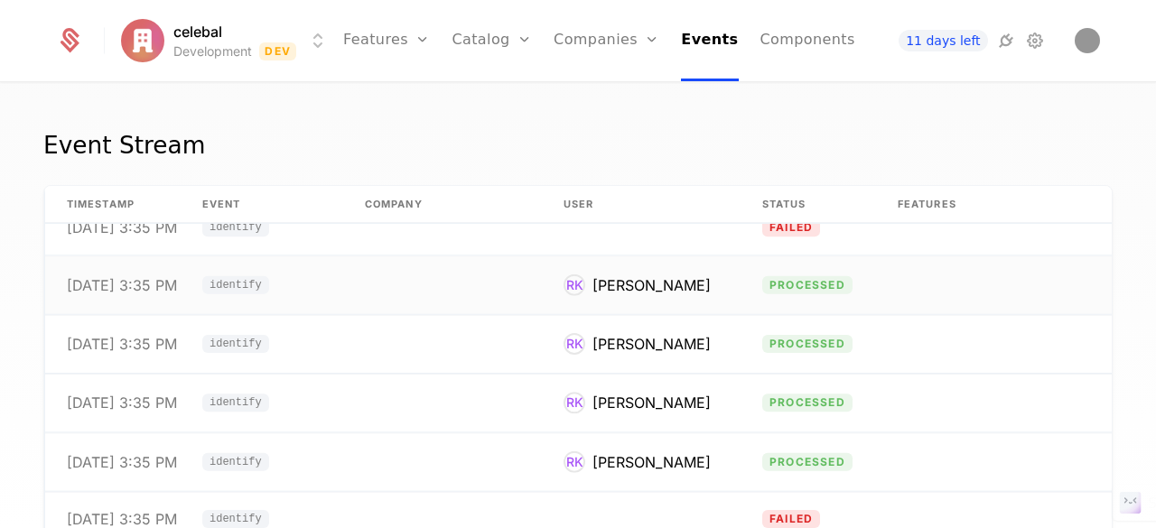
scroll to position [271, 0]
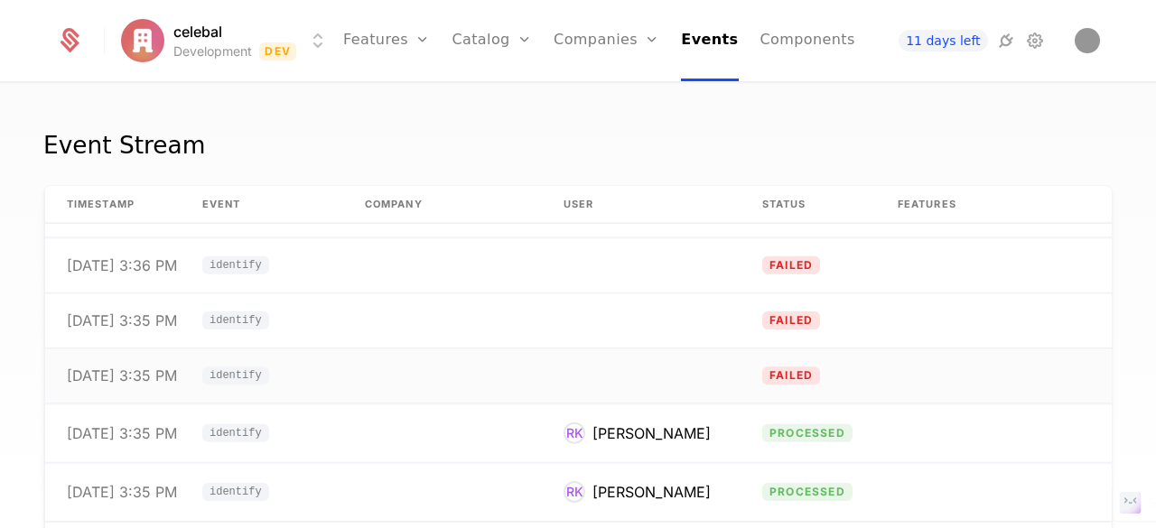
click at [614, 386] on td at bounding box center [641, 376] width 199 height 55
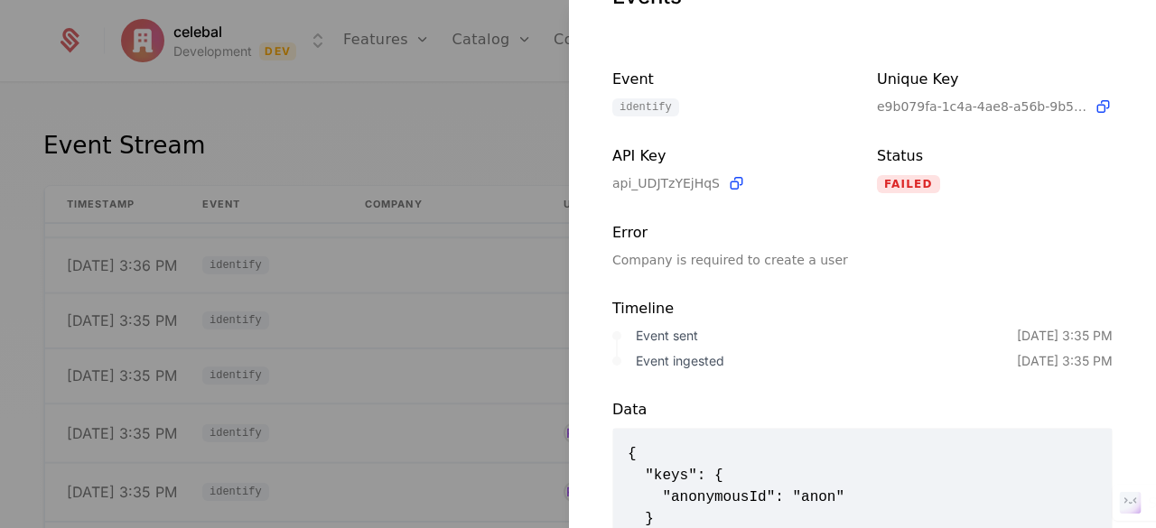
scroll to position [0, 0]
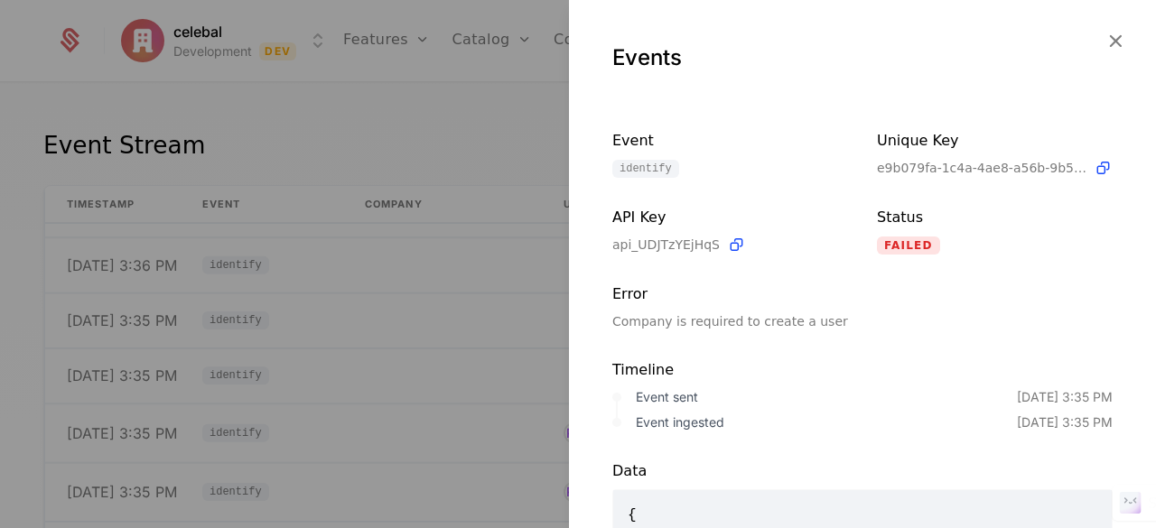
click at [1104, 33] on icon "button" at bounding box center [1115, 40] width 23 height 23
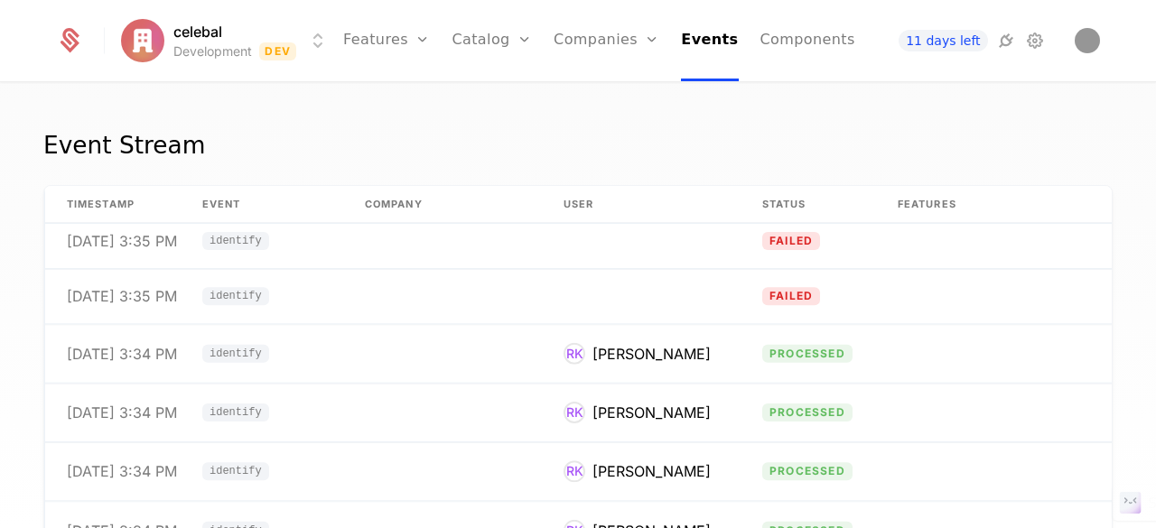
scroll to position [721, 0]
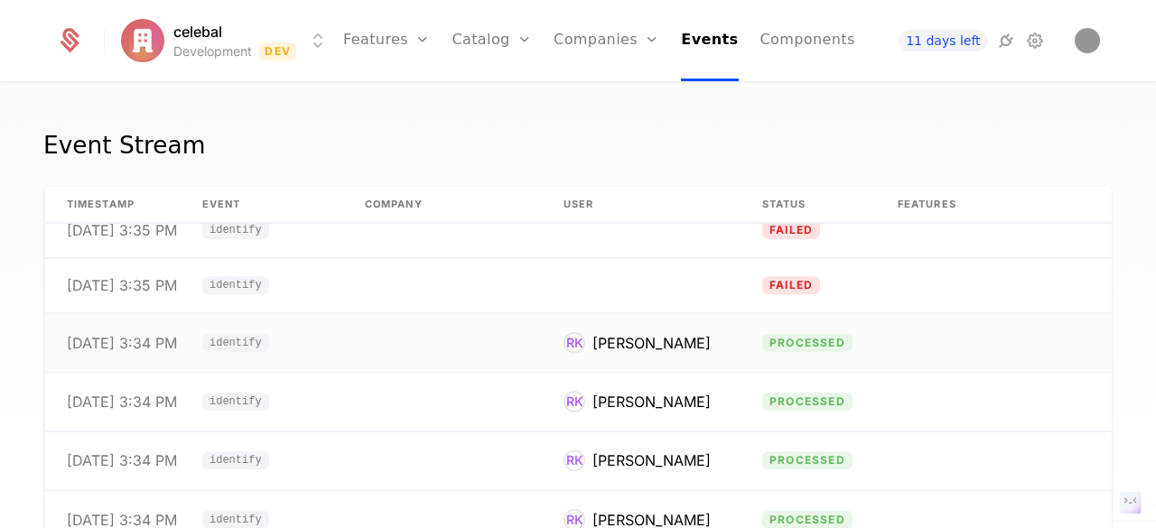
click at [817, 334] on span "processed" at bounding box center [807, 343] width 90 height 18
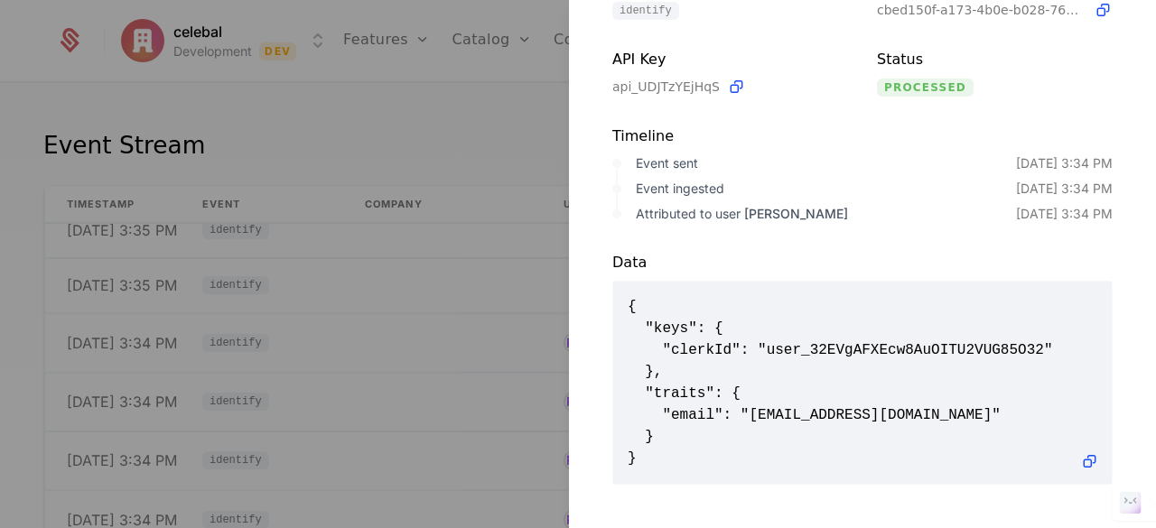
scroll to position [0, 0]
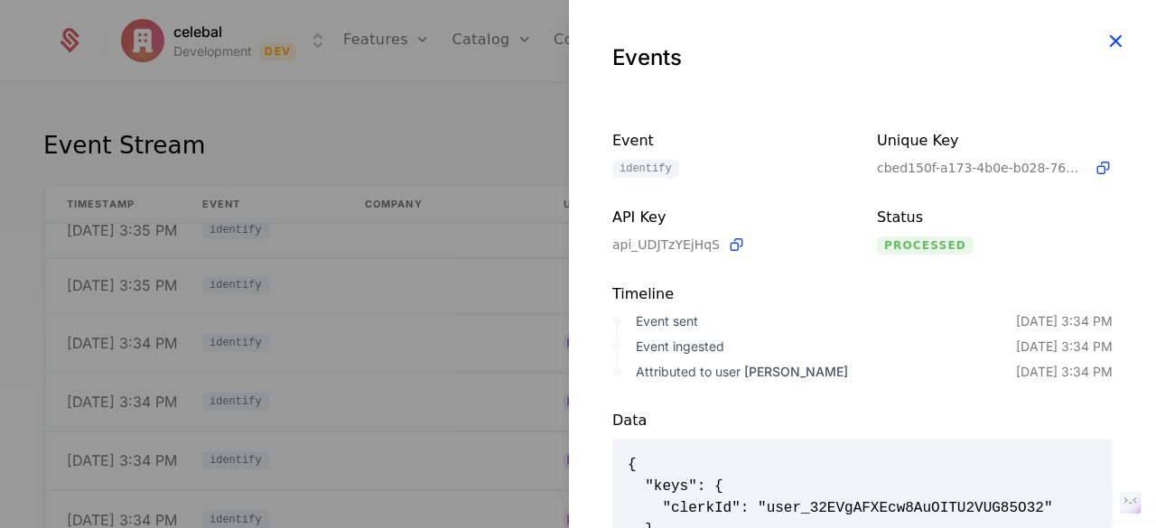
click at [1104, 41] on icon "button" at bounding box center [1115, 40] width 23 height 23
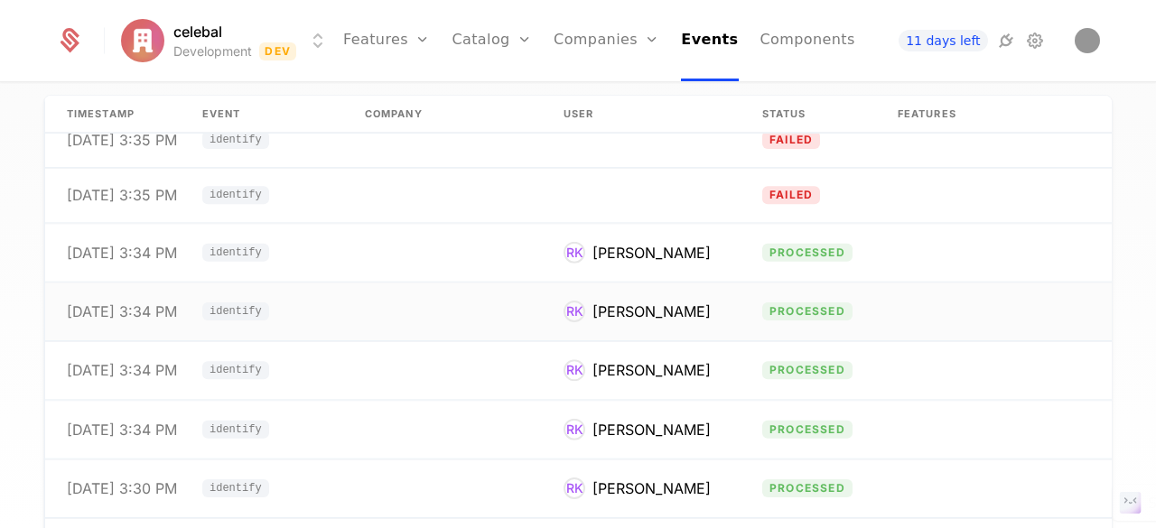
scroll to position [269, 0]
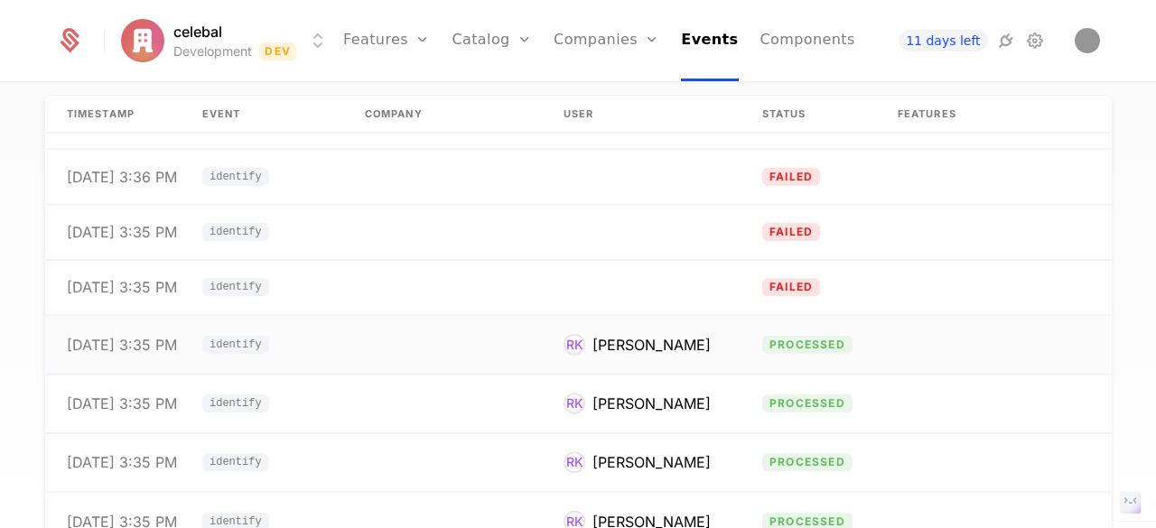
click at [760, 337] on td "processed" at bounding box center [808, 345] width 135 height 59
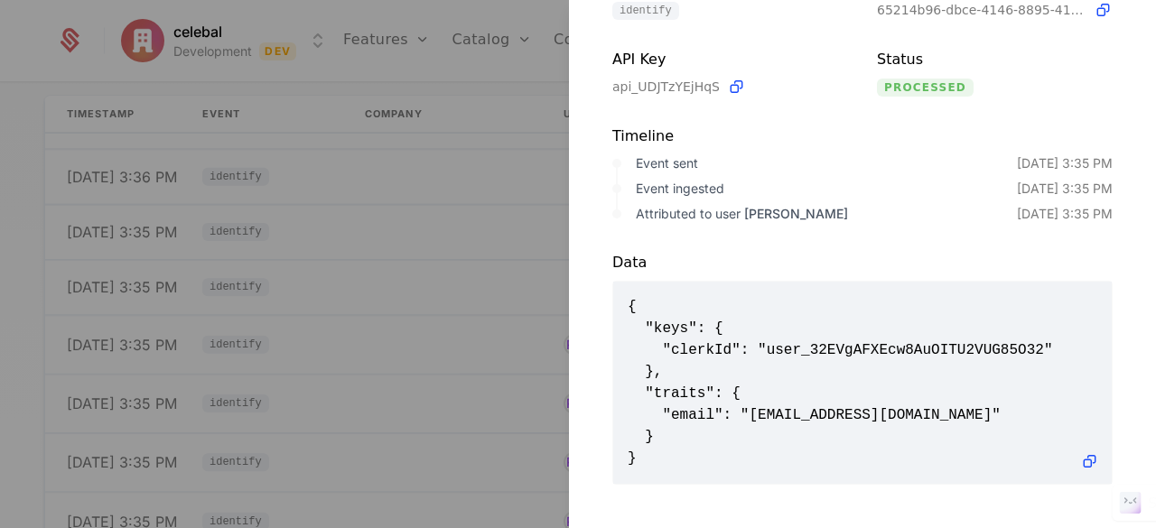
scroll to position [170, 0]
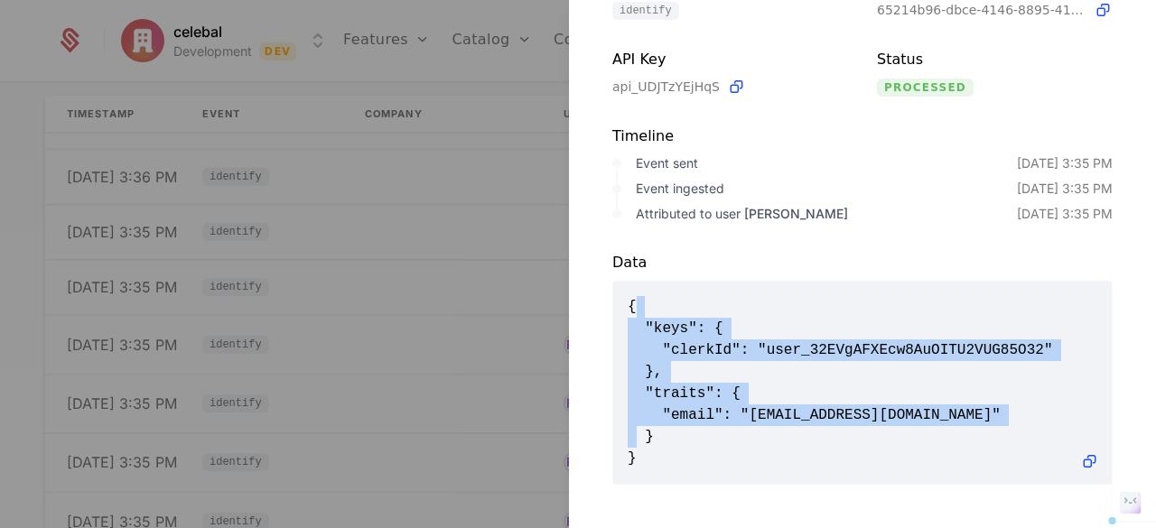
drag, startPoint x: 638, startPoint y: 300, endPoint x: 735, endPoint y: 414, distance: 149.9
click at [721, 418] on span "{ "keys": { "clerkId": "user_32EVgAFXEcw8AuOITU2VUG85O32" }, "traits": { "email…" at bounding box center [863, 382] width 470 height 173
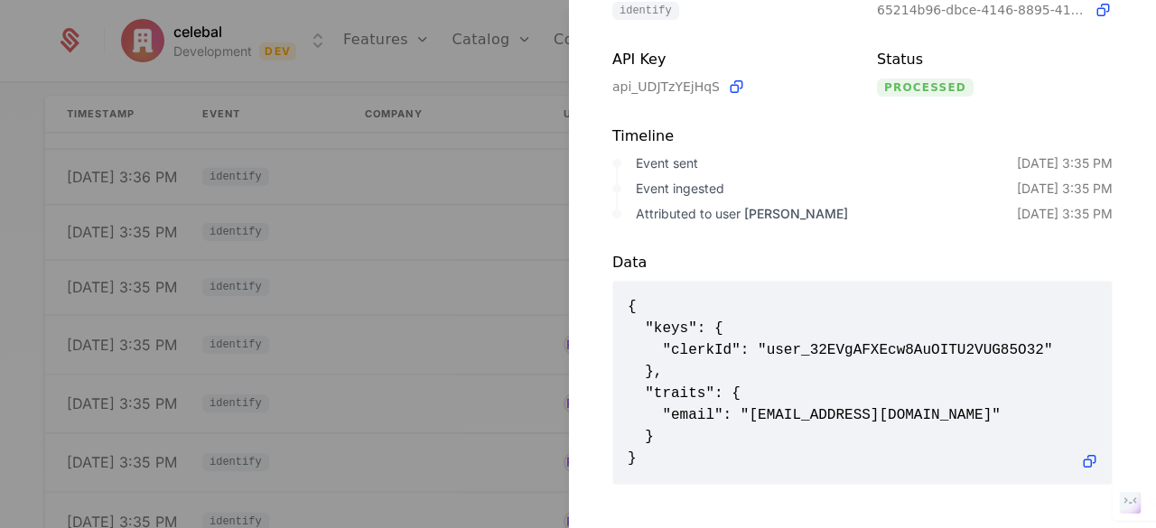
click at [903, 223] on div "Data { "keys": { "clerkId": "user_32EVgAFXEcw8AuOITU2VUG85O32" }, "traits": { "…" at bounding box center [862, 354] width 587 height 262
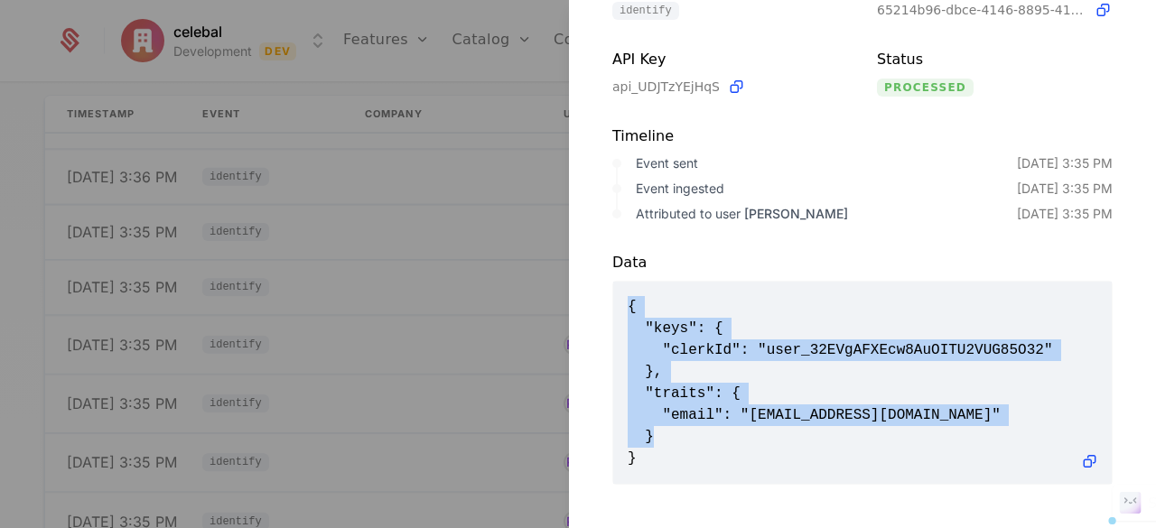
scroll to position [2, 0]
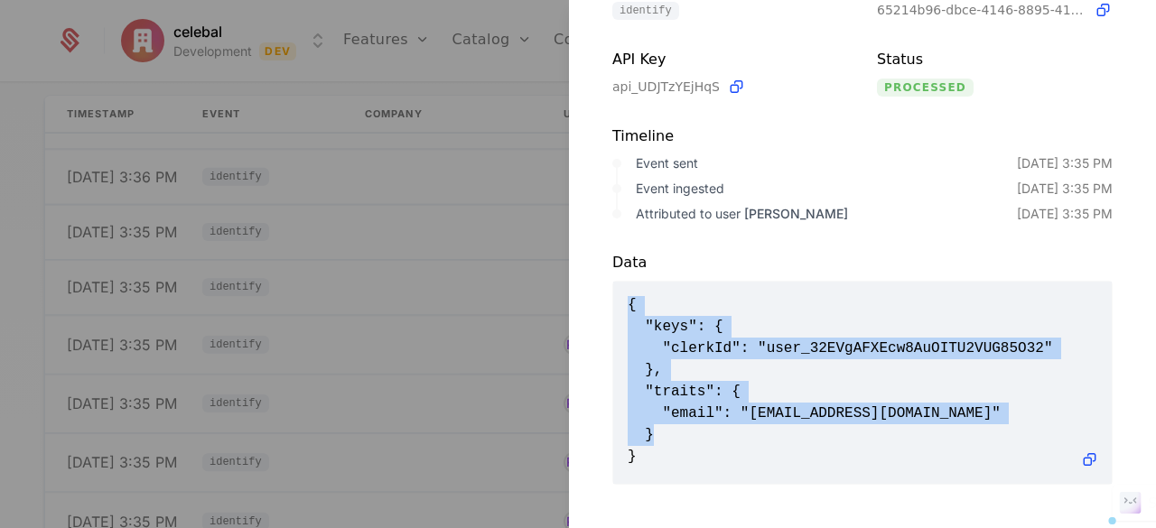
drag, startPoint x: 624, startPoint y: 289, endPoint x: 650, endPoint y: 446, distance: 159.3
click at [650, 446] on div "{ "keys": { "clerkId": "user_32EVgAFXEcw8AuOITU2VUG85O32" }, "traits": { "email…" at bounding box center [862, 383] width 499 height 202
copy span "{ "keys": { "clerkId": "user_32EVgAFXEcw8AuOITU2VUG85O32" }, "traits": { "email…"
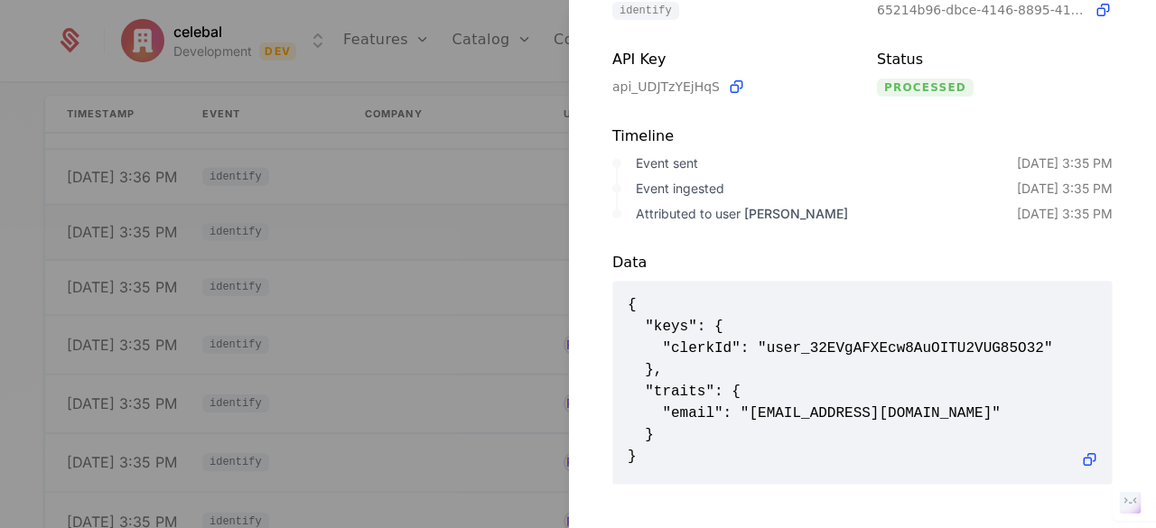
drag, startPoint x: 459, startPoint y: 183, endPoint x: 514, endPoint y: 228, distance: 70.7
click at [461, 183] on div at bounding box center [578, 264] width 1156 height 528
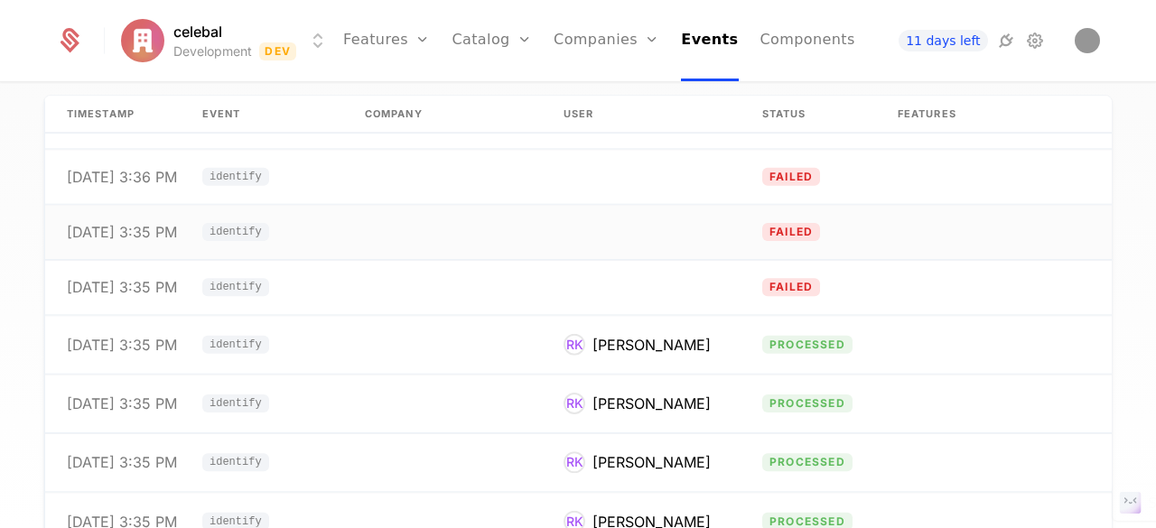
click at [602, 230] on td at bounding box center [641, 232] width 199 height 55
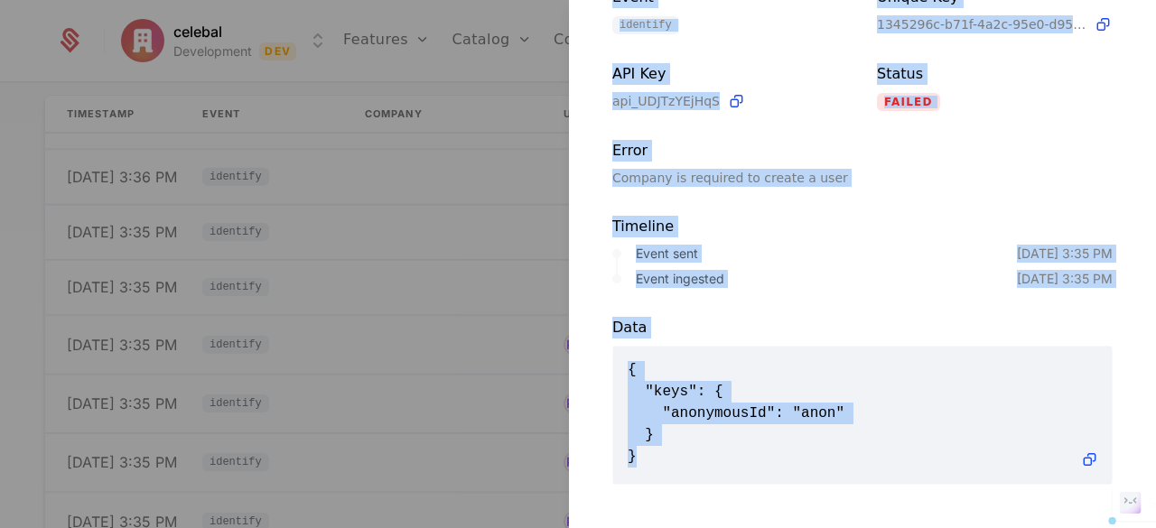
drag, startPoint x: 609, startPoint y: 47, endPoint x: 690, endPoint y: 441, distance: 402.1
click at [690, 442] on div "Events Event identify Unique Key 1345296c-b71f-4a2c-95e0-d9550dfa8983 API Key a…" at bounding box center [862, 264] width 587 height 528
copy div "Events Event identify Unique Key 1345296c-b71f-4a2c-95e0-d9550dfa8983 API Key a…"
